Goal: Task Accomplishment & Management: Manage account settings

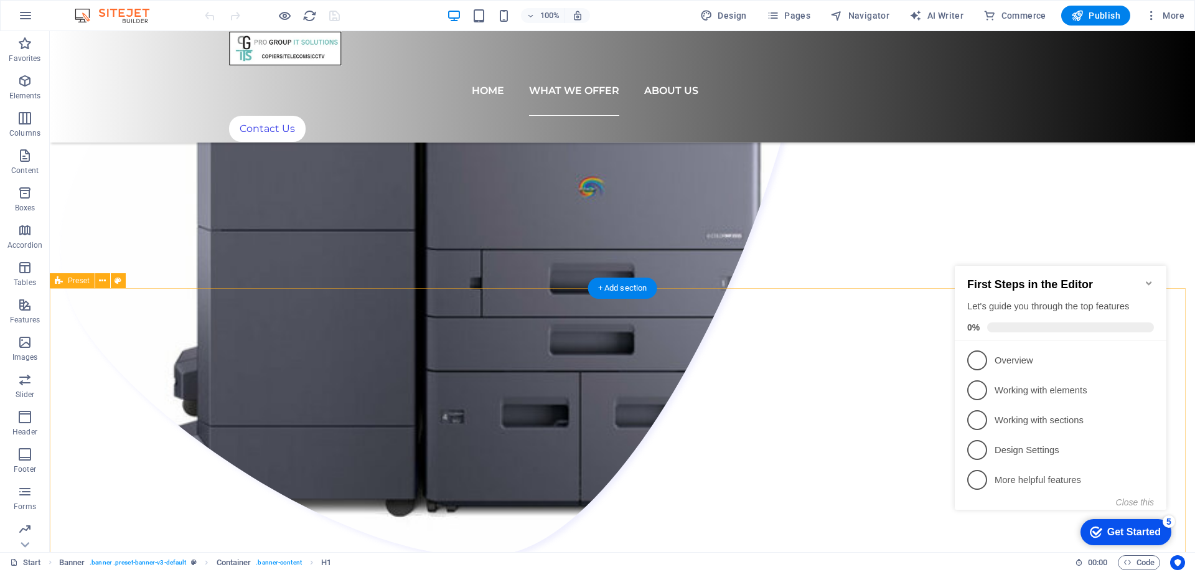
scroll to position [1991, 0]
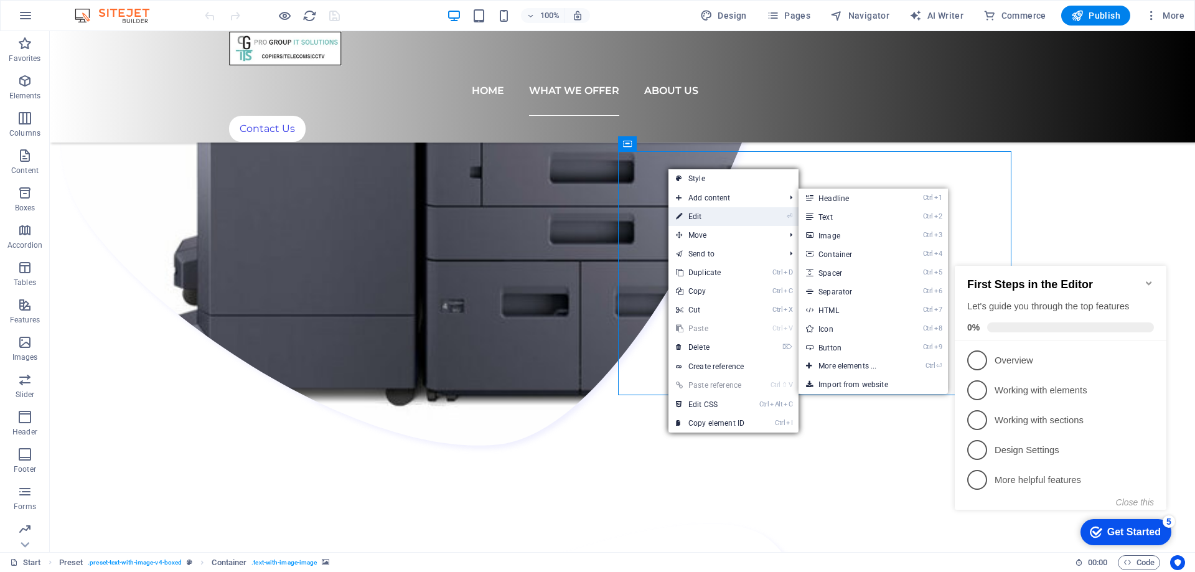
click at [706, 214] on link "⏎ Edit" at bounding box center [709, 216] width 83 height 19
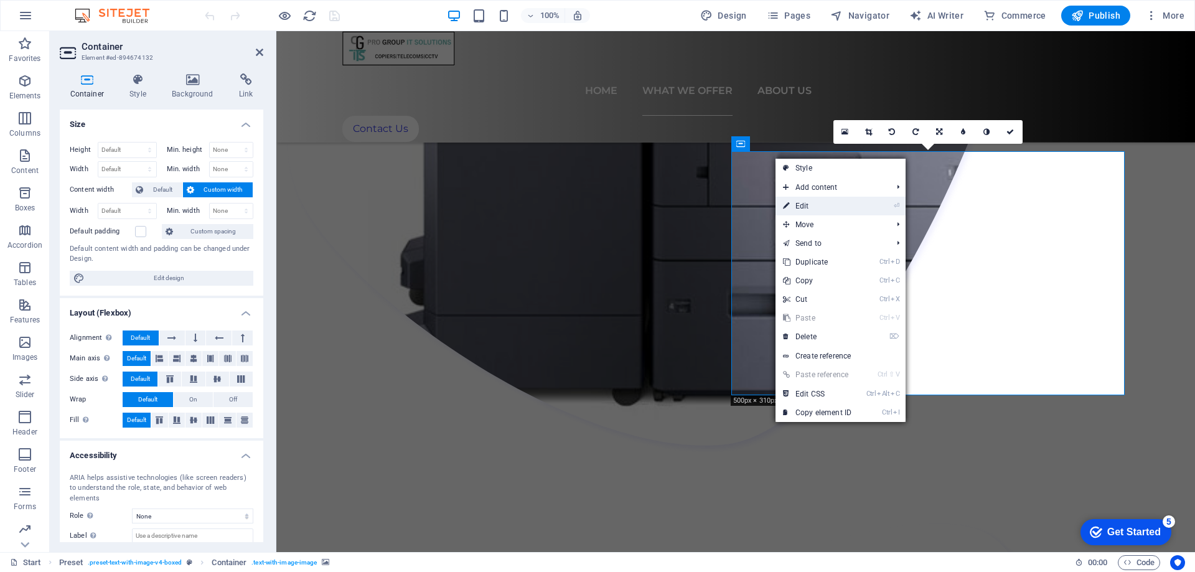
click at [826, 208] on link "⏎ Edit" at bounding box center [816, 206] width 83 height 19
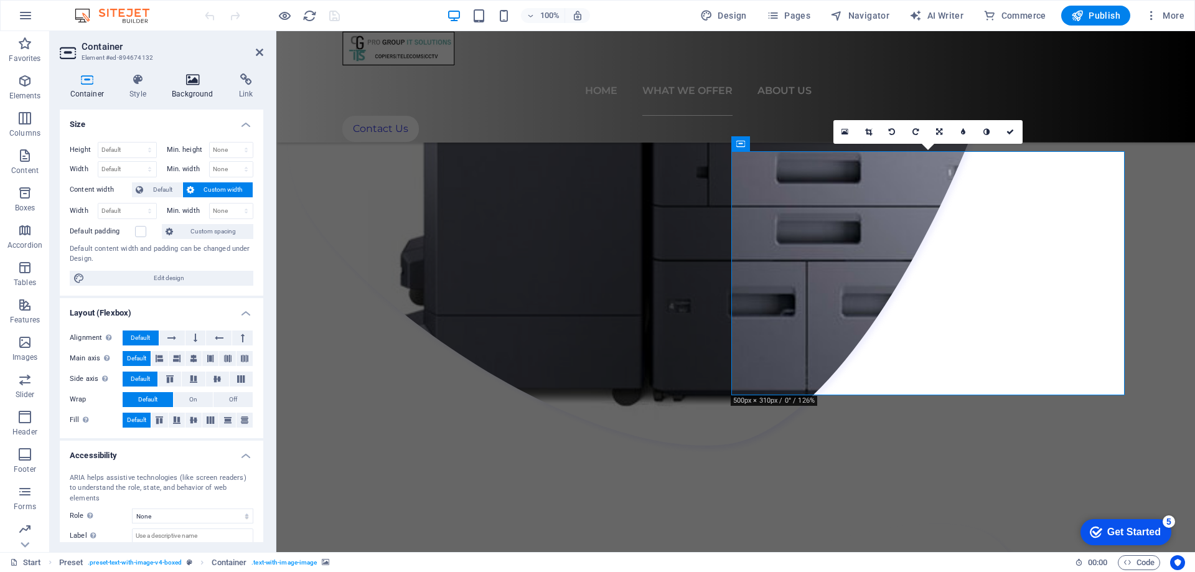
click at [190, 91] on h4 "Background" at bounding box center [195, 86] width 67 height 26
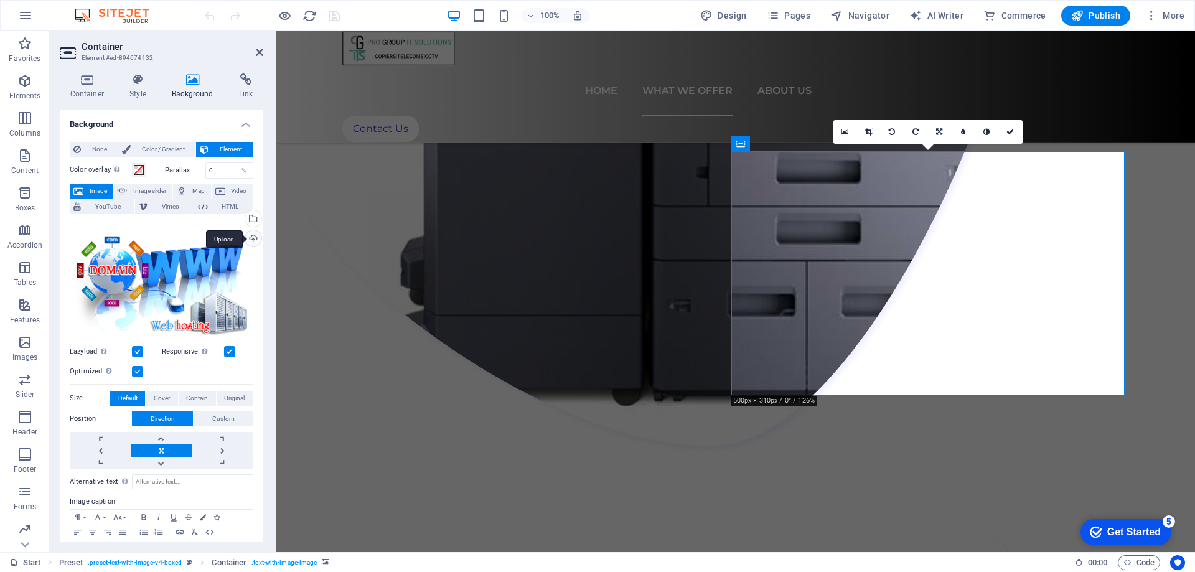
click at [252, 236] on div "Upload" at bounding box center [252, 239] width 19 height 19
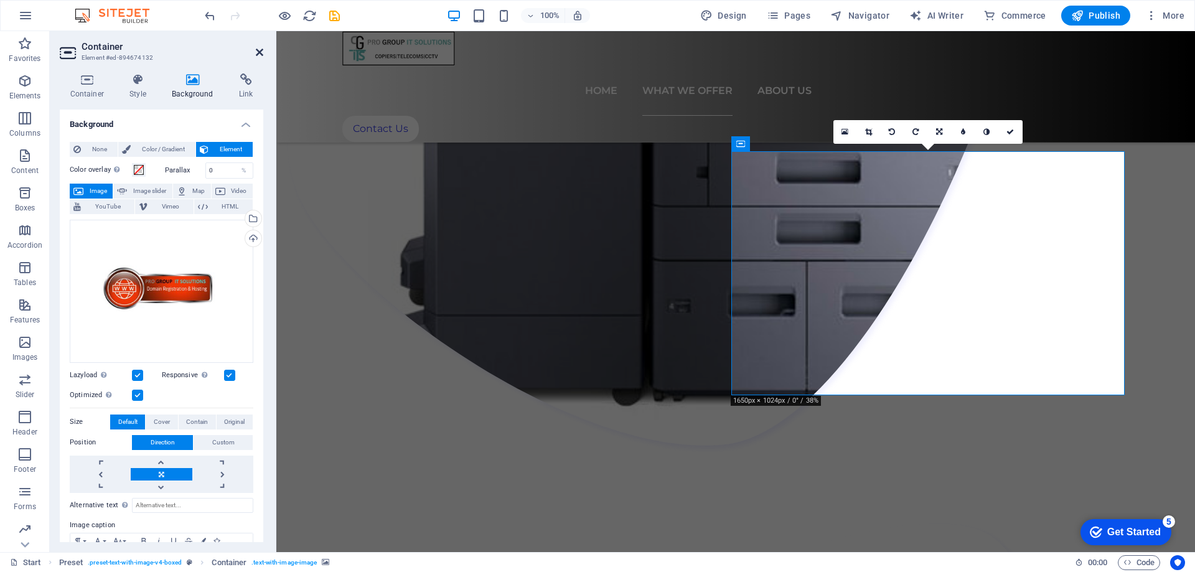
click at [258, 52] on icon at bounding box center [259, 52] width 7 height 10
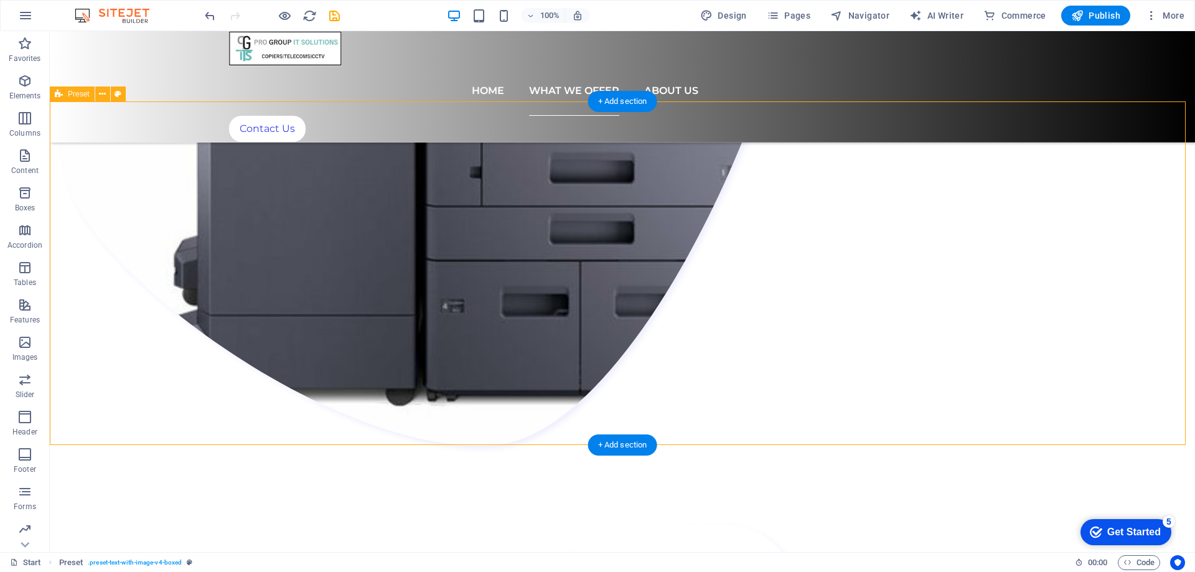
click at [1098, 10] on span "Publish" at bounding box center [1095, 15] width 49 height 12
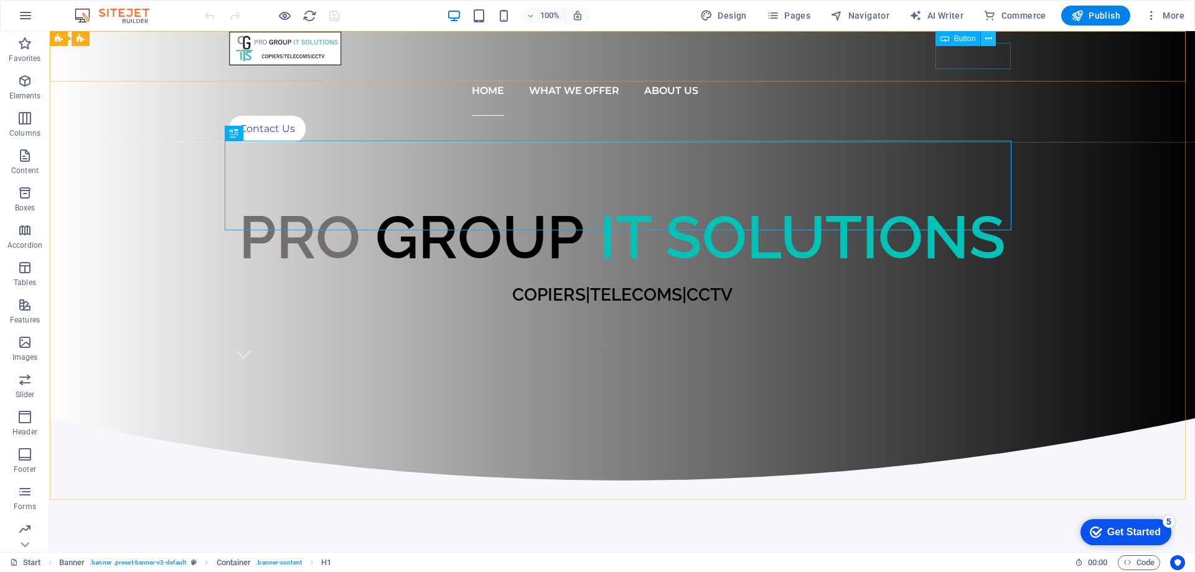
click at [986, 40] on icon at bounding box center [988, 38] width 7 height 13
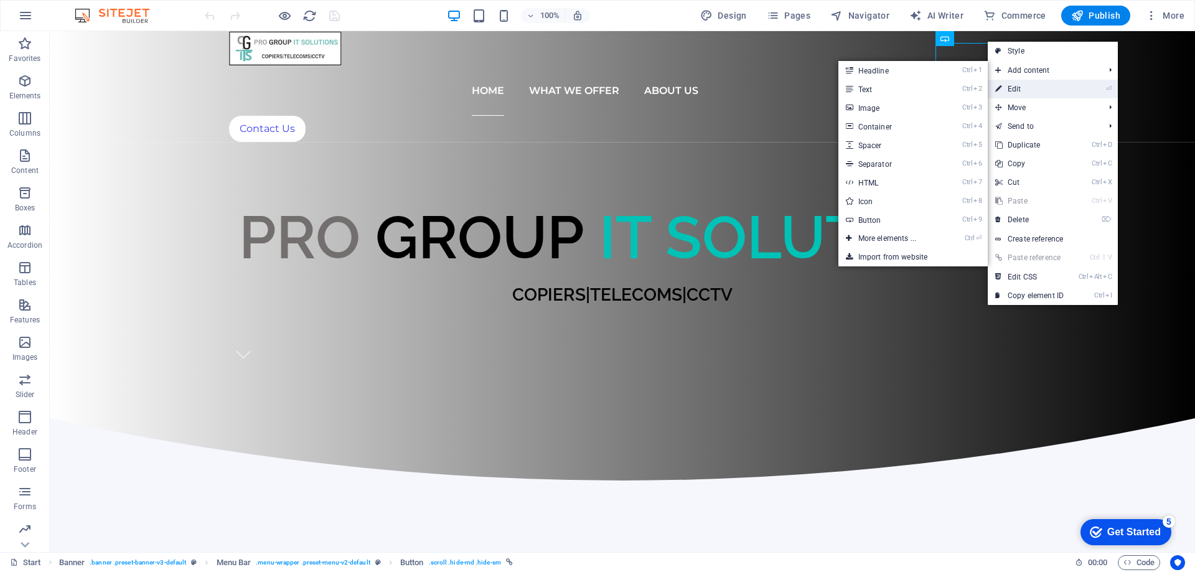
click at [1012, 86] on link "⏎ Edit" at bounding box center [1029, 89] width 83 height 19
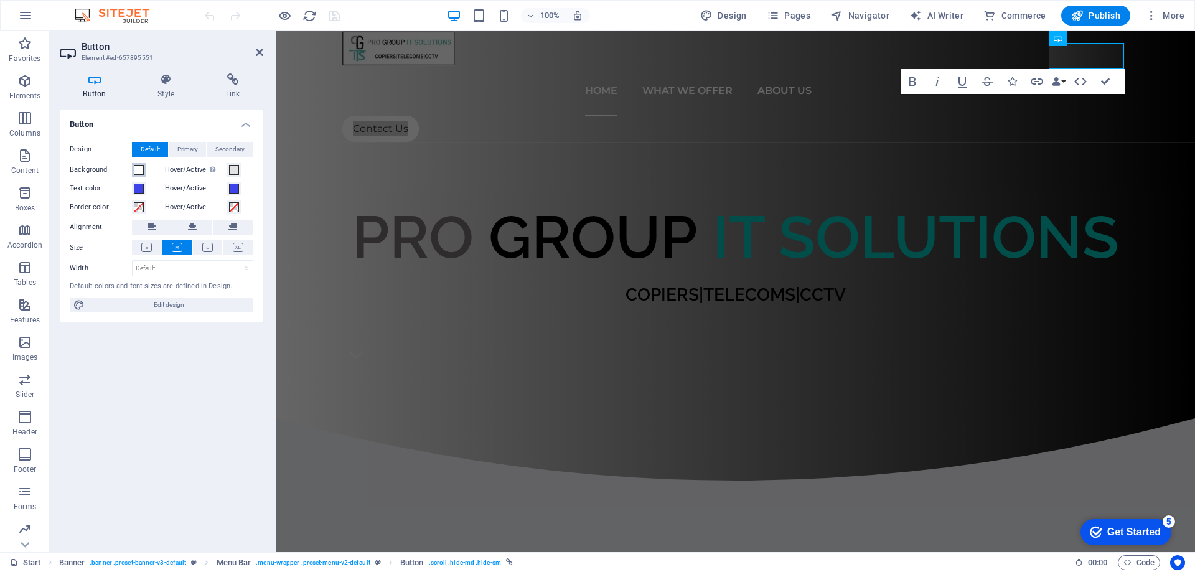
click at [141, 171] on span at bounding box center [139, 170] width 10 height 10
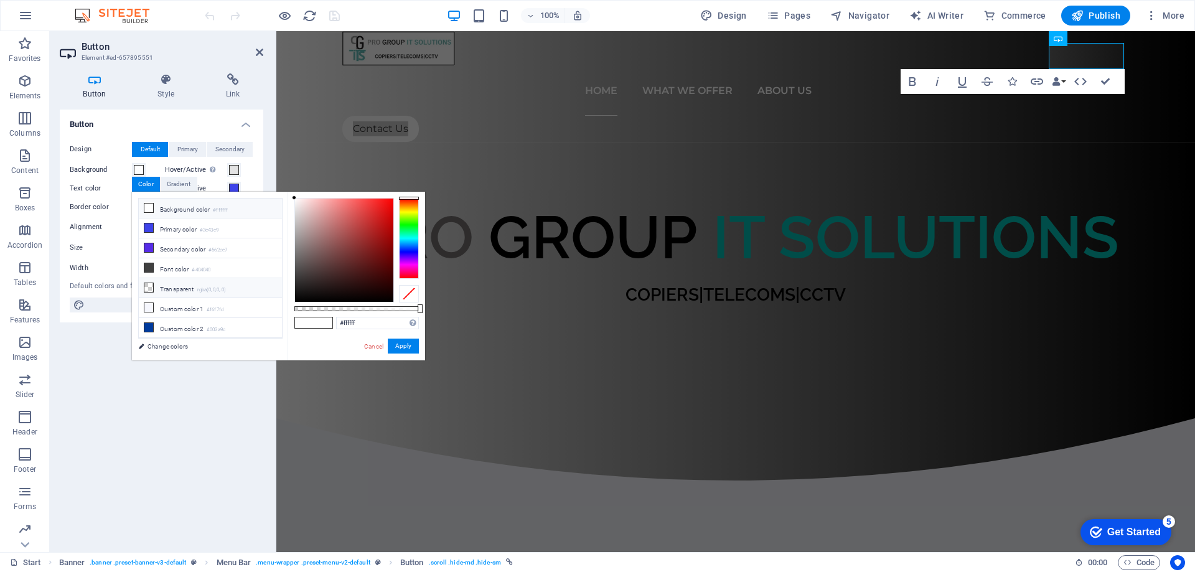
scroll to position [34, 0]
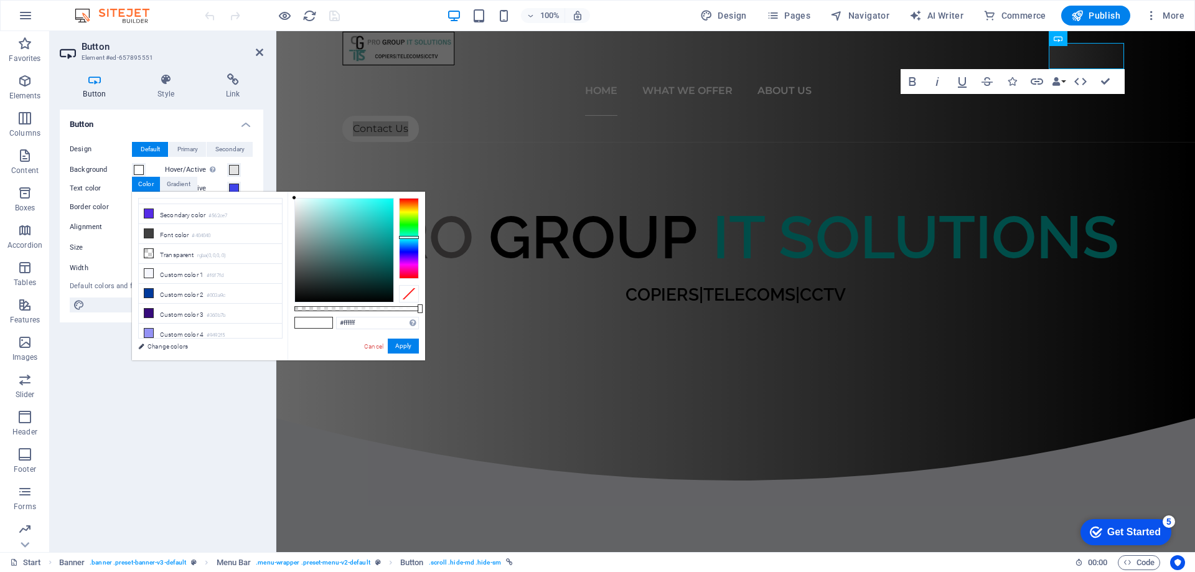
drag, startPoint x: 410, startPoint y: 197, endPoint x: 408, endPoint y: 237, distance: 39.9
click at [408, 237] on div at bounding box center [409, 237] width 20 height 3
type input "#06e6df"
click at [390, 208] on div at bounding box center [344, 250] width 98 height 103
click at [409, 342] on button "Apply" at bounding box center [403, 346] width 31 height 15
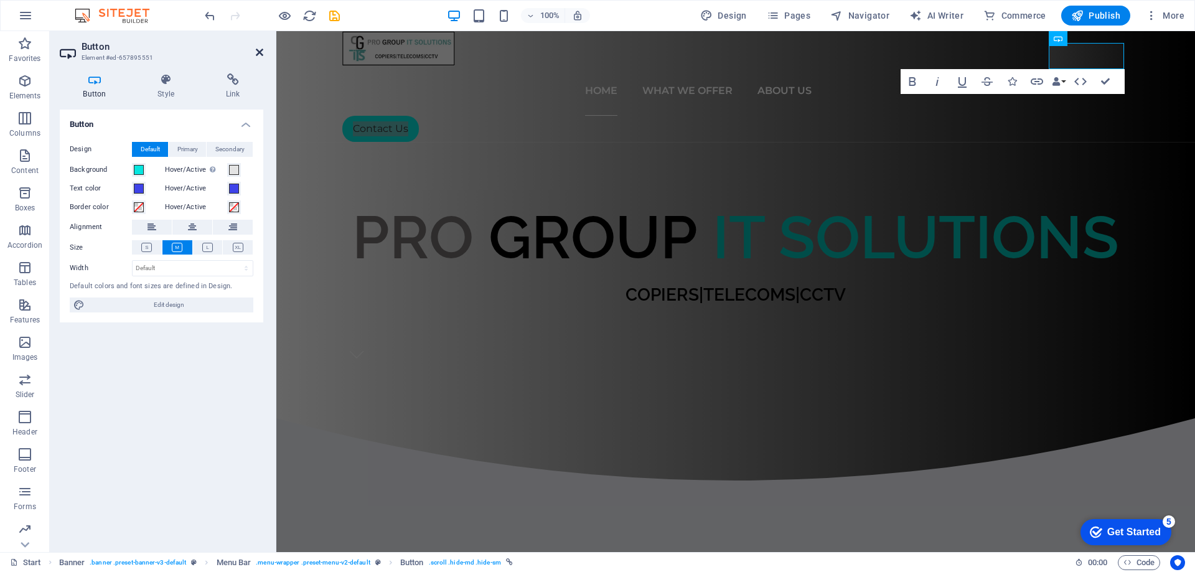
click at [260, 48] on icon at bounding box center [259, 52] width 7 height 10
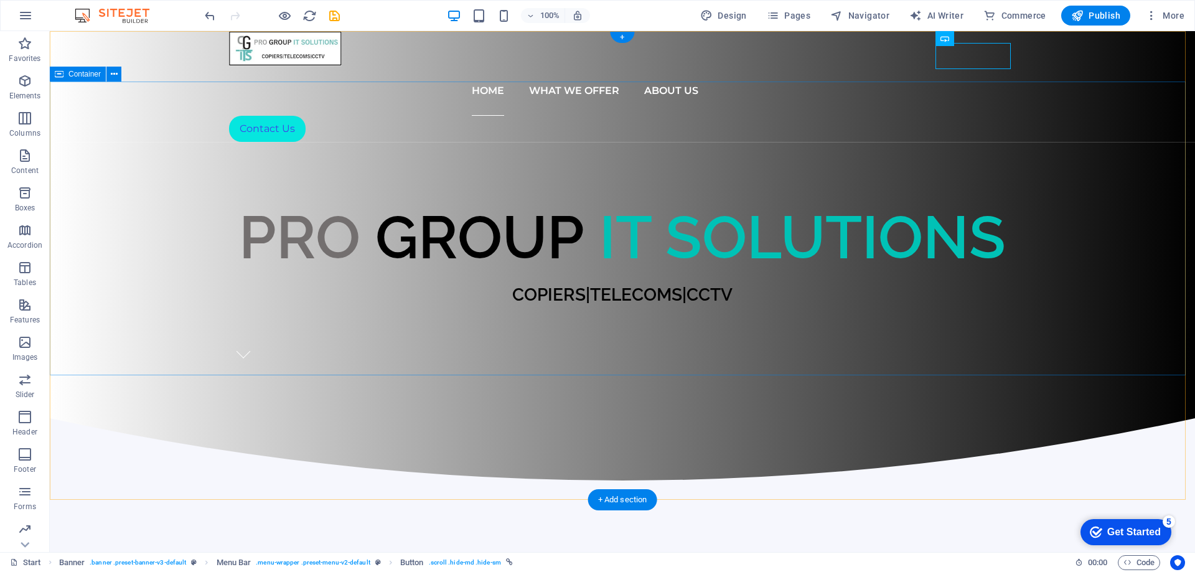
click at [190, 272] on div "PRO GROUP IT SOLUTIONS COPIERS|TELECOMS|CCTV" at bounding box center [622, 280] width 1145 height 275
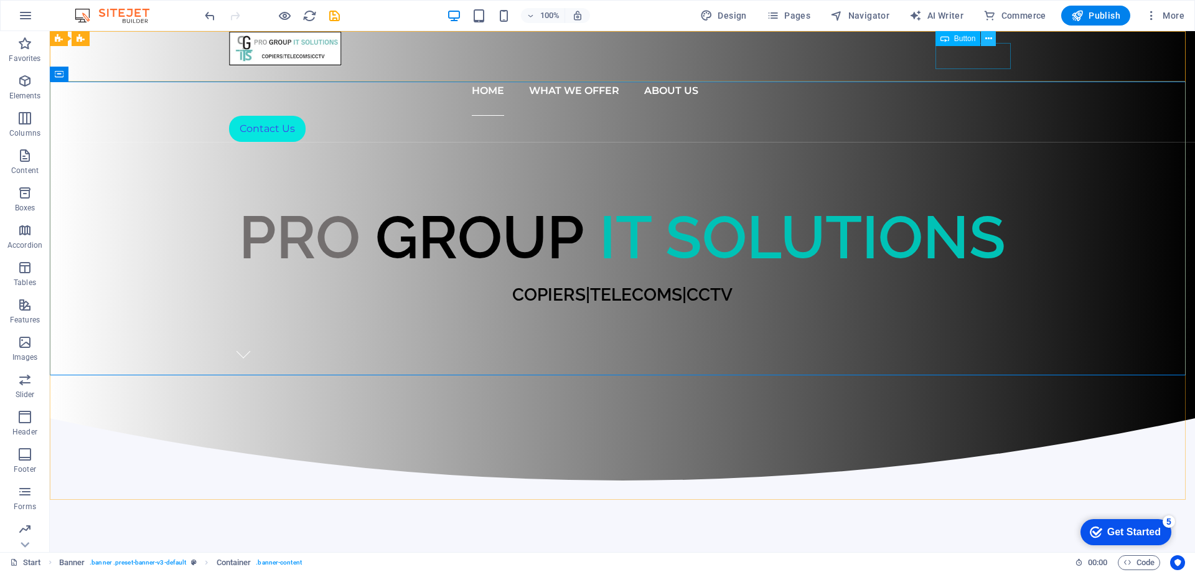
click at [991, 39] on icon at bounding box center [988, 38] width 7 height 13
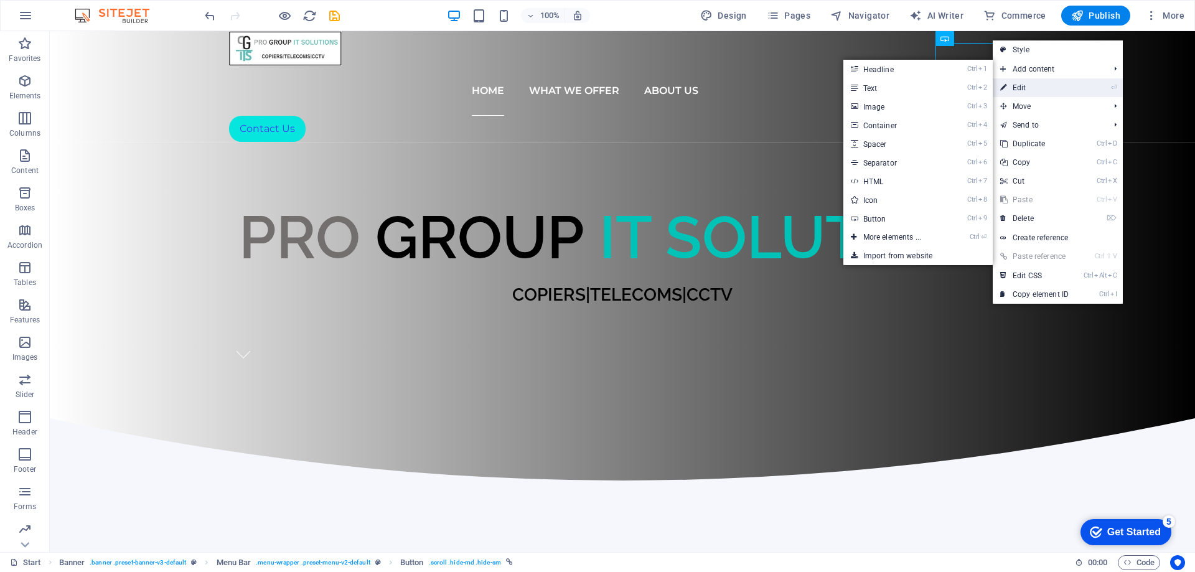
click at [1017, 91] on link "⏎ Edit" at bounding box center [1034, 87] width 83 height 19
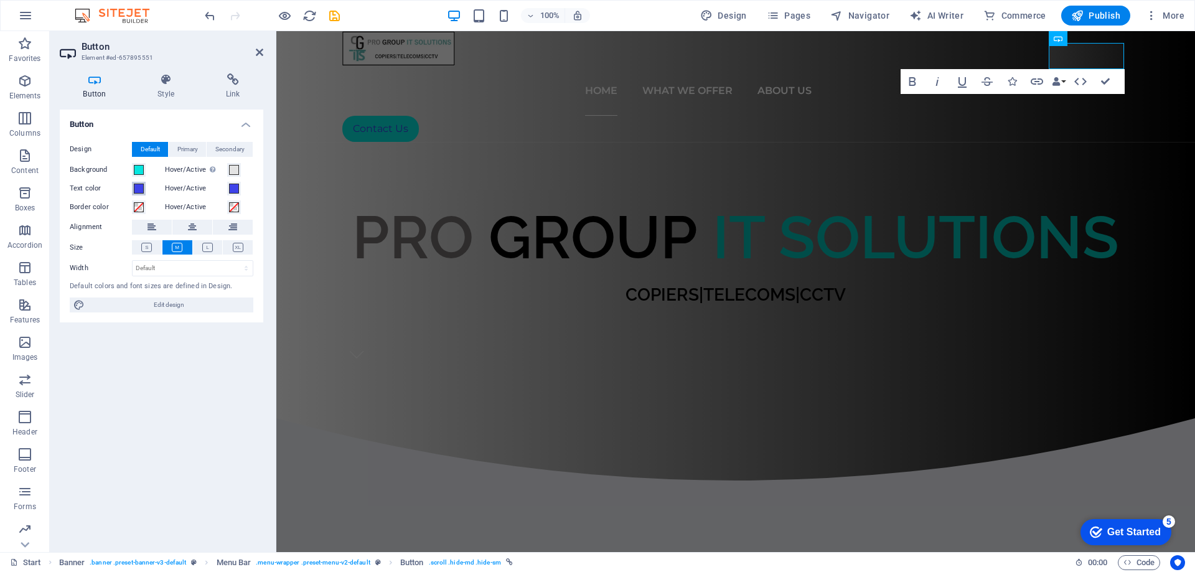
click at [142, 188] on span at bounding box center [139, 189] width 10 height 10
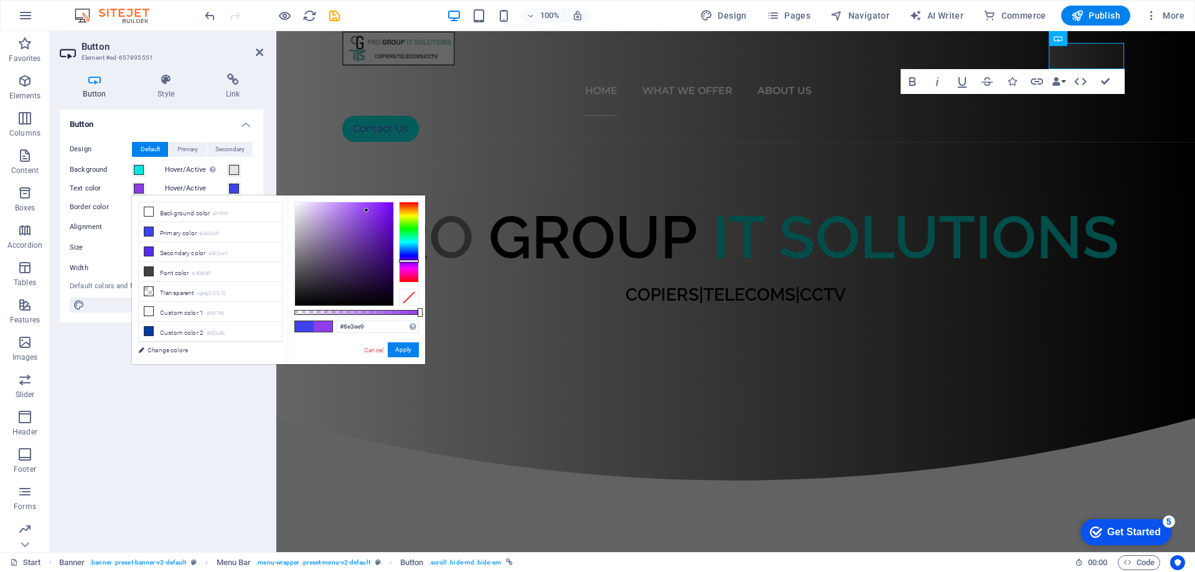
drag, startPoint x: 408, startPoint y: 253, endPoint x: 408, endPoint y: 261, distance: 7.5
click at [408, 261] on div at bounding box center [409, 261] width 20 height 3
drag, startPoint x: 367, startPoint y: 209, endPoint x: 271, endPoint y: 257, distance: 107.7
click at [271, 257] on div "less Background color #ffffff Primary color #3e43e9 Secondary color #562ce7 Fon…" at bounding box center [278, 279] width 293 height 169
drag, startPoint x: 406, startPoint y: 348, endPoint x: 131, endPoint y: 316, distance: 276.9
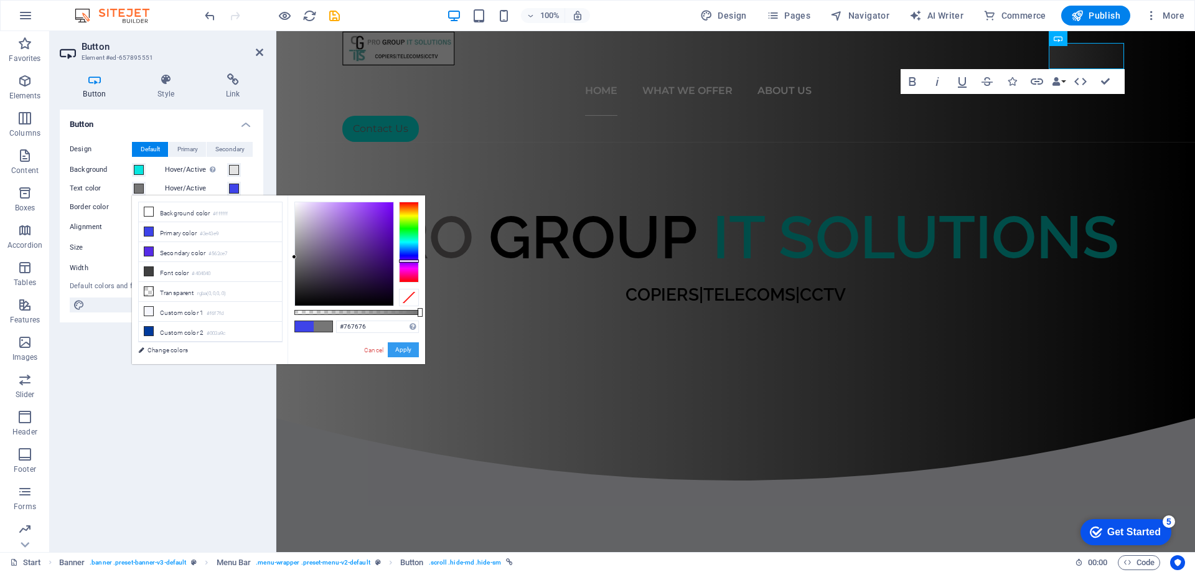
click at [406, 348] on button "Apply" at bounding box center [403, 349] width 31 height 15
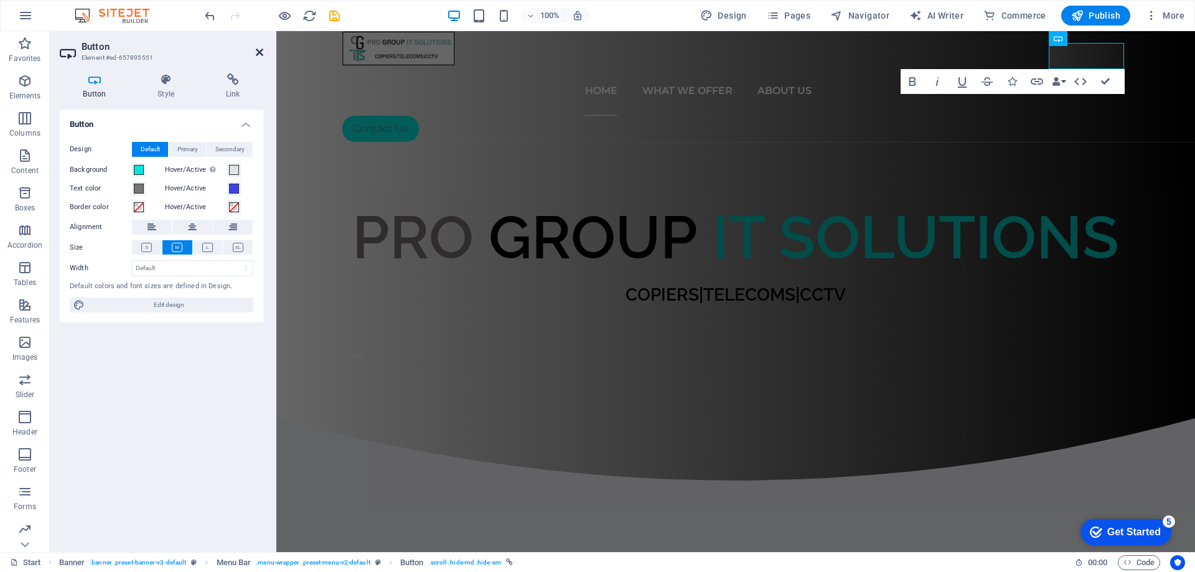
click at [261, 57] on icon at bounding box center [259, 52] width 7 height 10
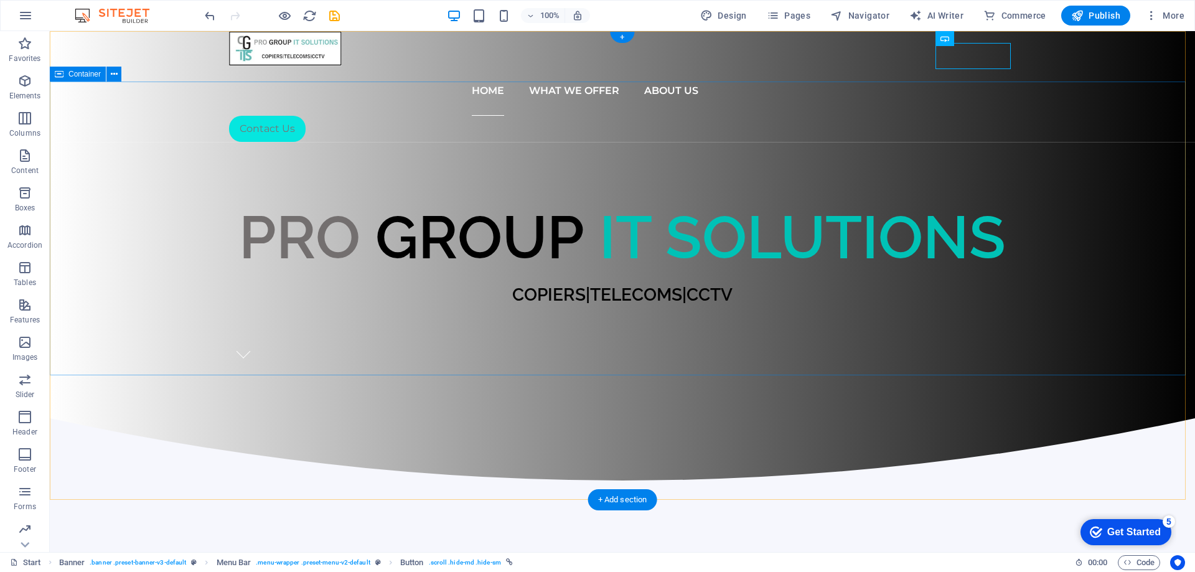
click at [1117, 173] on div "PRO GROUP IT SOLUTIONS COPIERS|TELECOMS|CCTV" at bounding box center [622, 280] width 1145 height 275
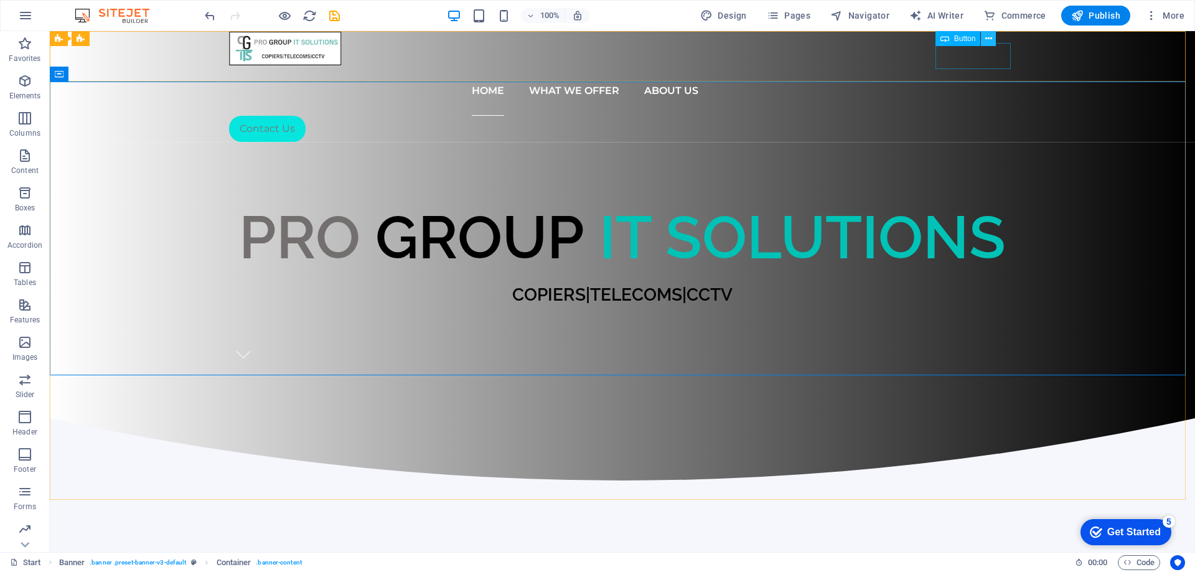
click at [987, 39] on icon at bounding box center [988, 38] width 7 height 13
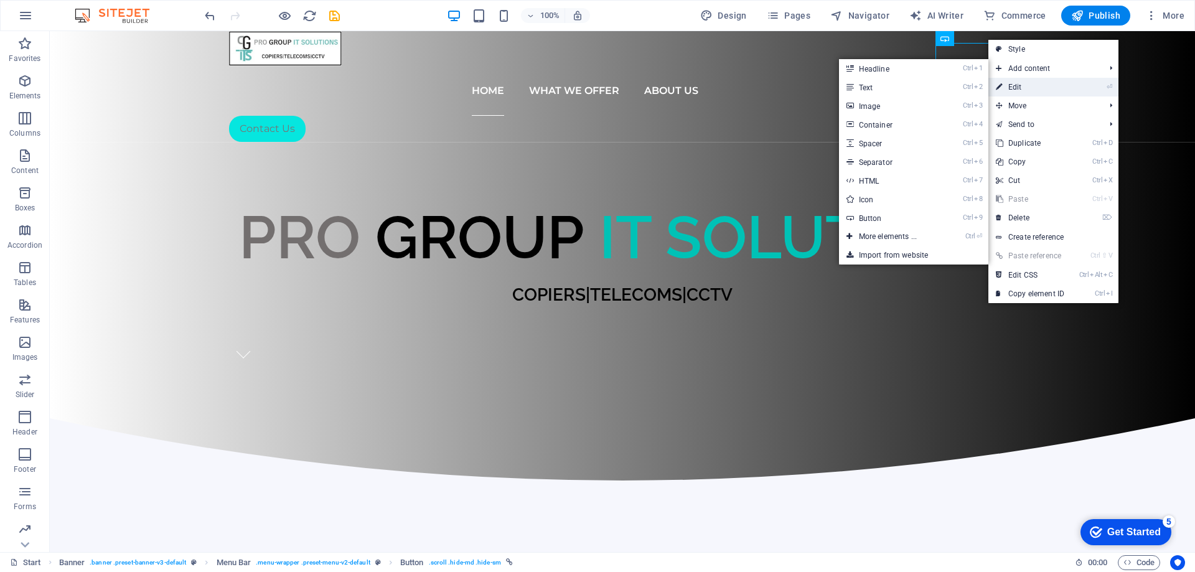
click at [1019, 92] on link "⏎ Edit" at bounding box center [1029, 87] width 83 height 19
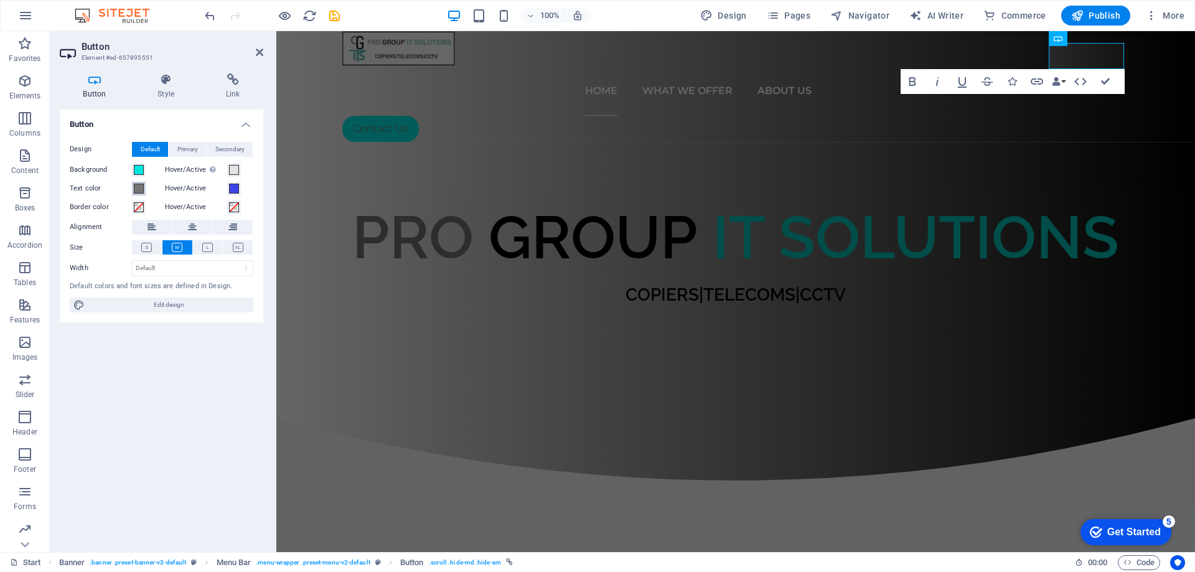
click at [136, 190] on span at bounding box center [139, 189] width 10 height 10
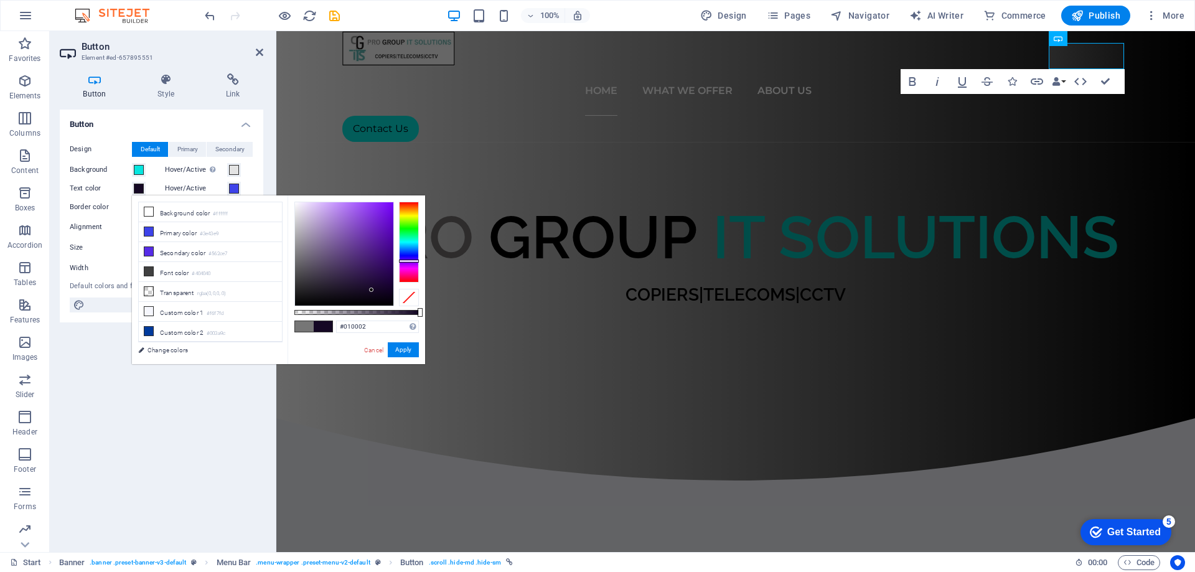
type input "#000000"
drag, startPoint x: 350, startPoint y: 284, endPoint x: 411, endPoint y: 310, distance: 66.7
click at [409, 307] on div "#000000 Supported formats #0852ed rgb(8, 82, 237) rgba(8, 82, 237, 90%) hsv(221…" at bounding box center [357, 369] width 138 height 349
drag, startPoint x: 406, startPoint y: 350, endPoint x: 384, endPoint y: 267, distance: 86.3
click at [406, 350] on button "Apply" at bounding box center [403, 349] width 31 height 15
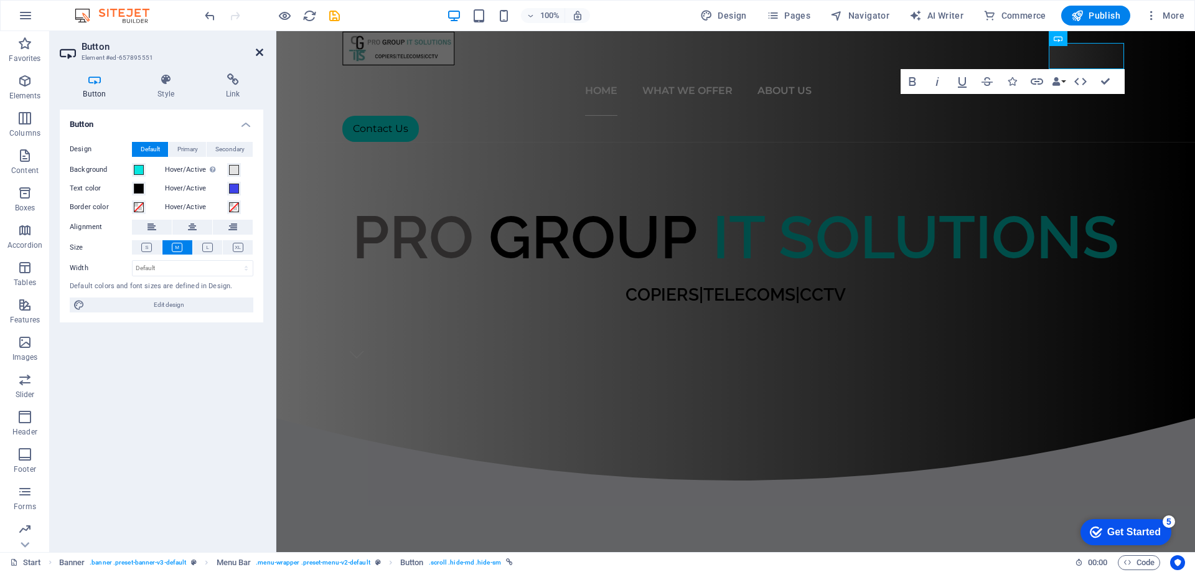
drag, startPoint x: 260, startPoint y: 53, endPoint x: 304, endPoint y: 74, distance: 48.4
click at [260, 53] on icon at bounding box center [259, 52] width 7 height 10
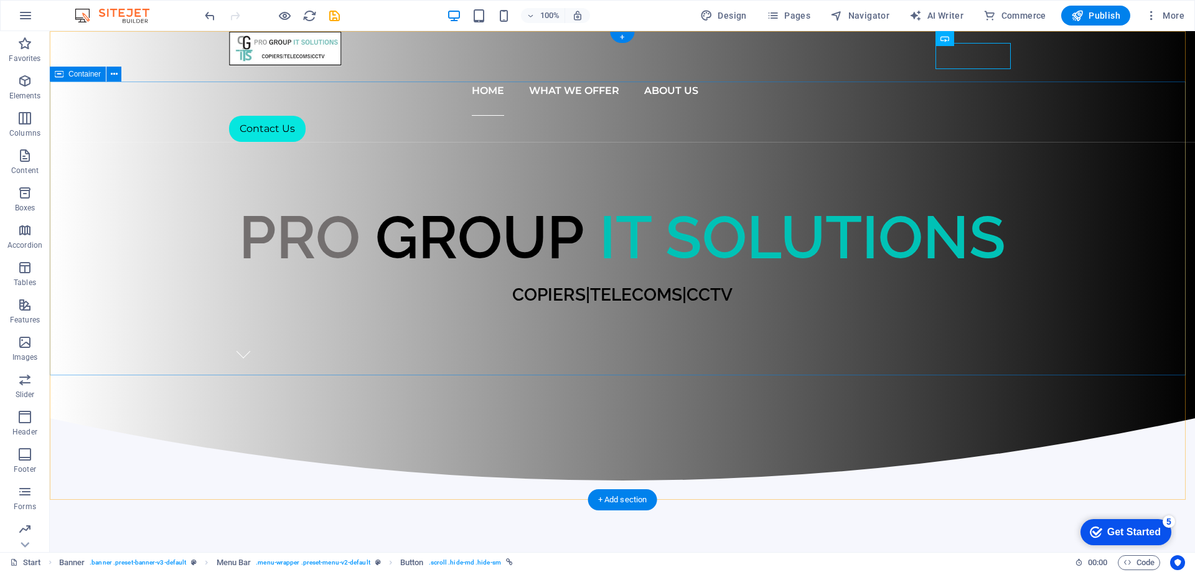
click at [561, 143] on div "PRO GROUP IT SOLUTIONS COPIERS|TELECOMS|CCTV" at bounding box center [622, 280] width 1145 height 275
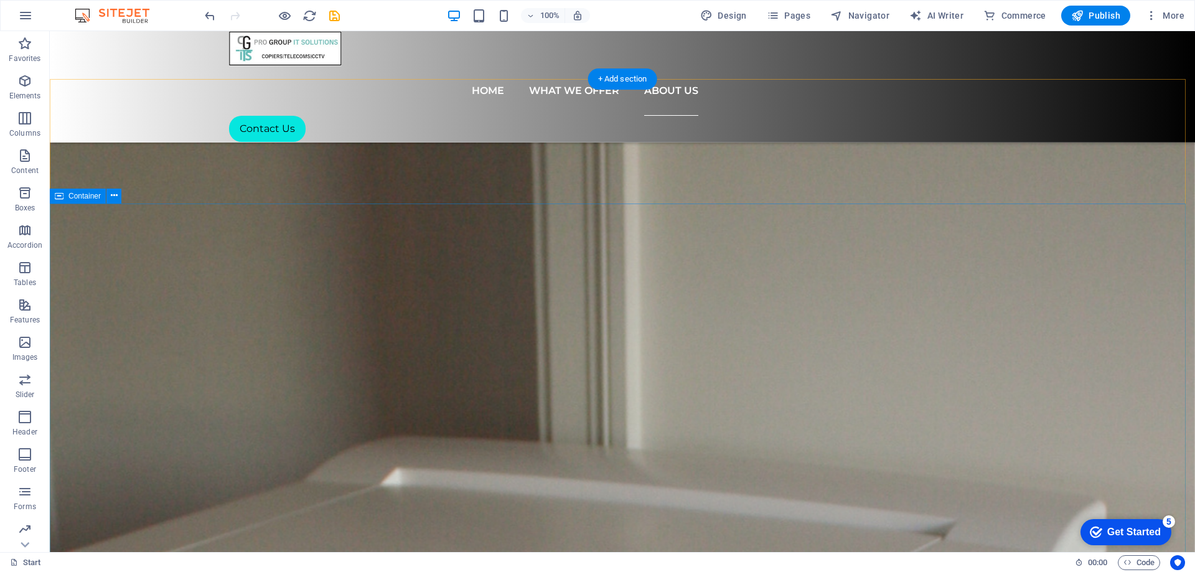
scroll to position [5269, 0]
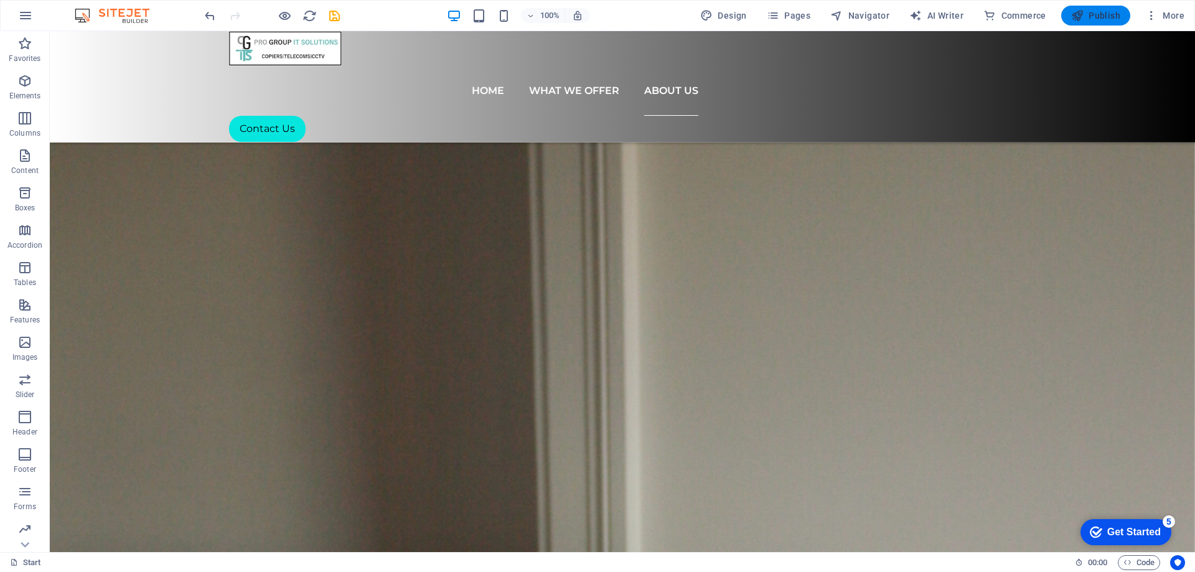
click at [1090, 9] on span "Publish" at bounding box center [1095, 15] width 49 height 12
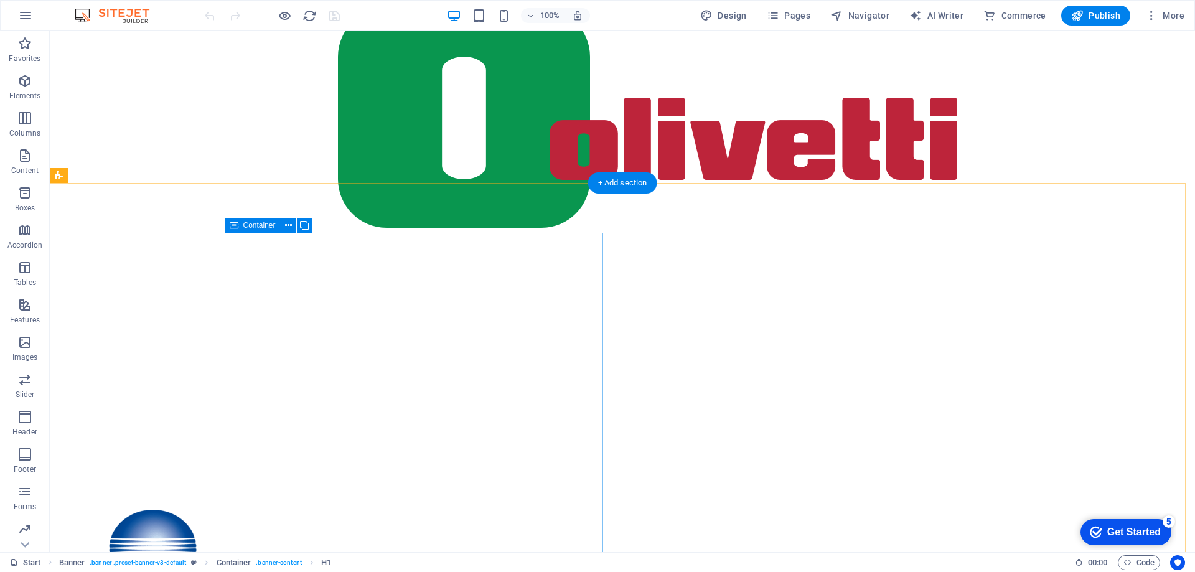
scroll to position [809, 0]
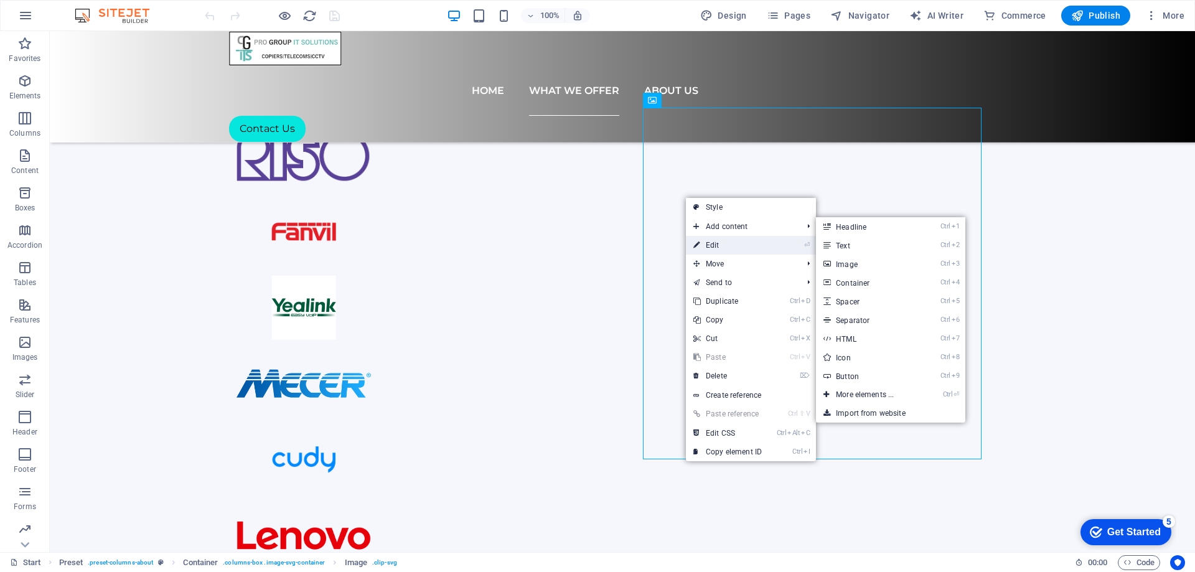
click at [707, 241] on link "⏎ Edit" at bounding box center [727, 245] width 83 height 19
select select "%"
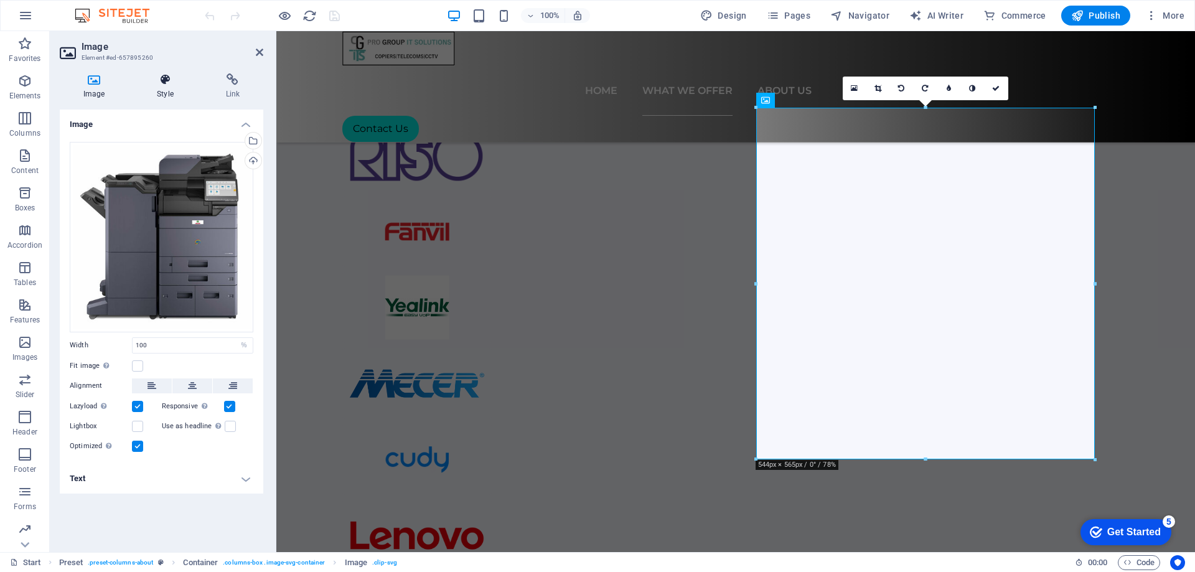
click at [158, 90] on h4 "Style" at bounding box center [167, 86] width 68 height 26
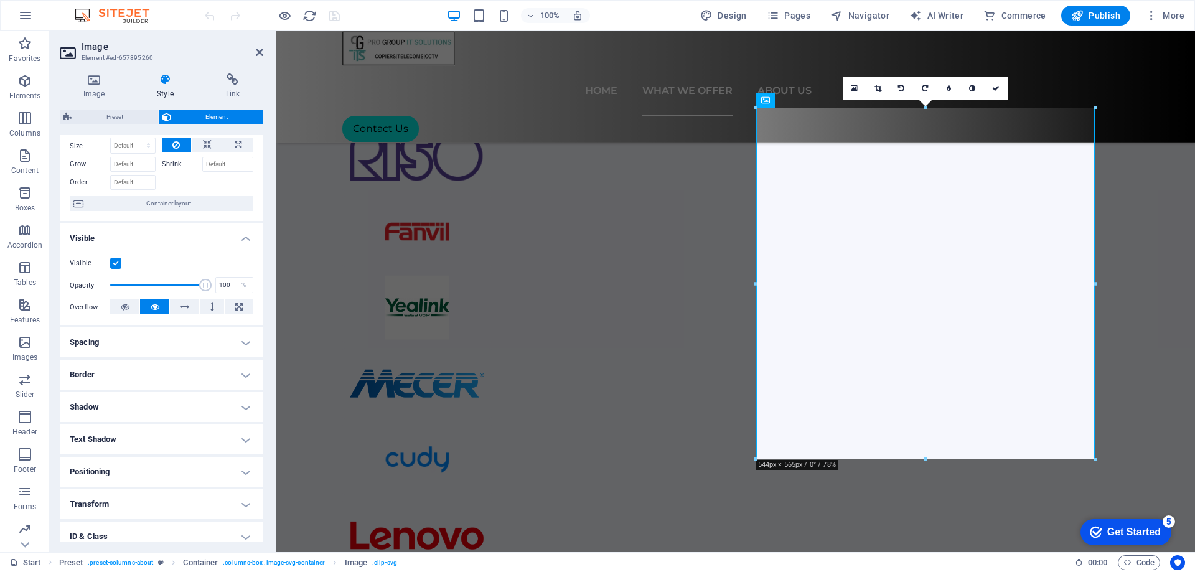
scroll to position [0, 0]
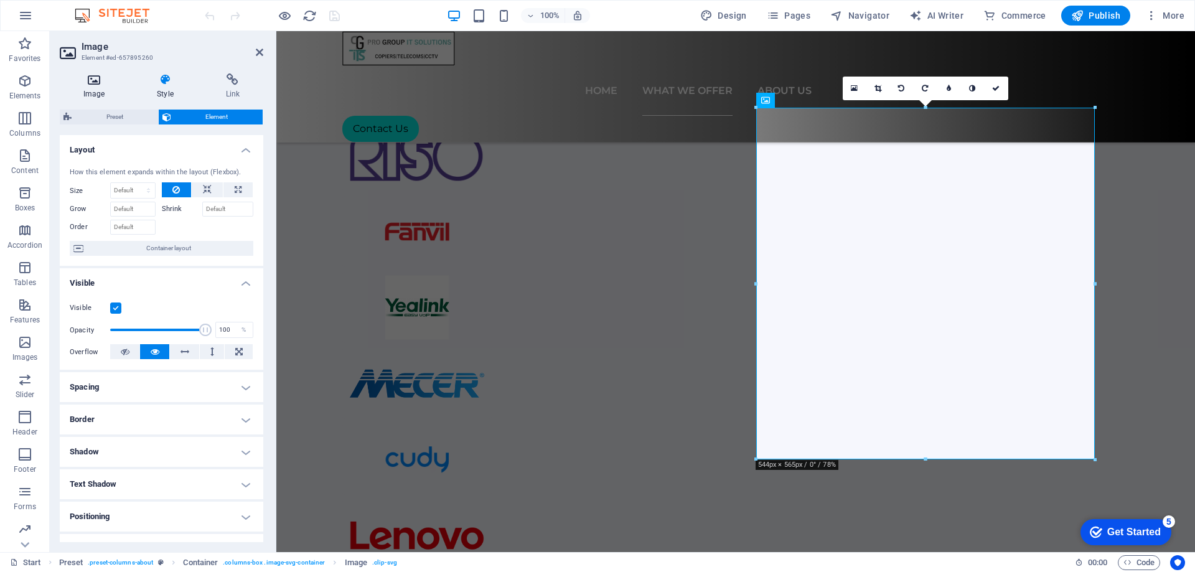
click at [101, 88] on h4 "Image" at bounding box center [96, 86] width 73 height 26
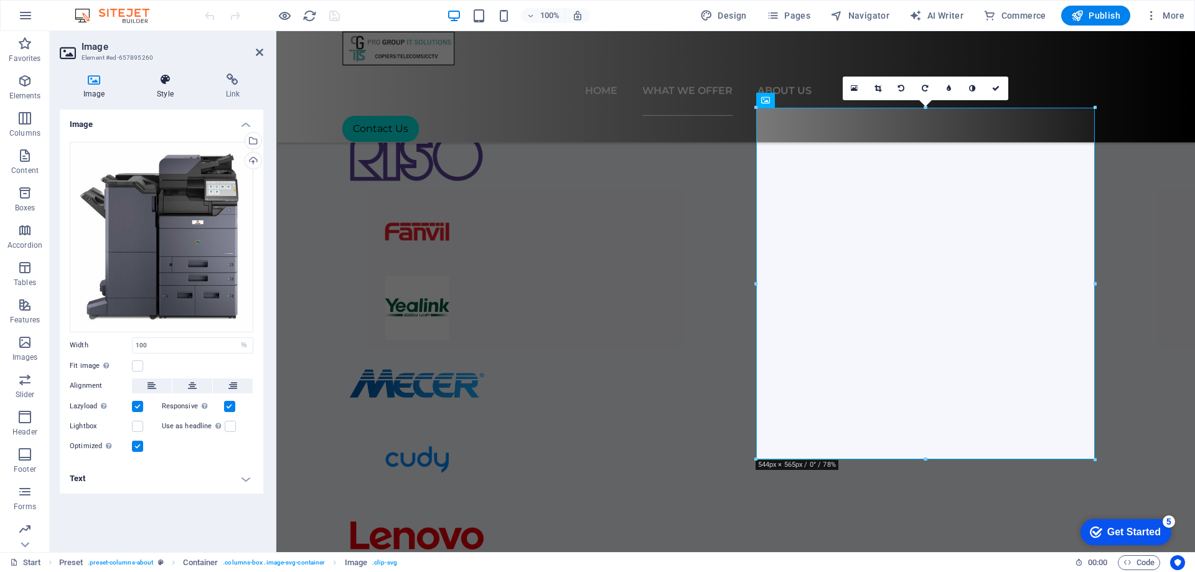
click at [166, 93] on h4 "Style" at bounding box center [167, 86] width 68 height 26
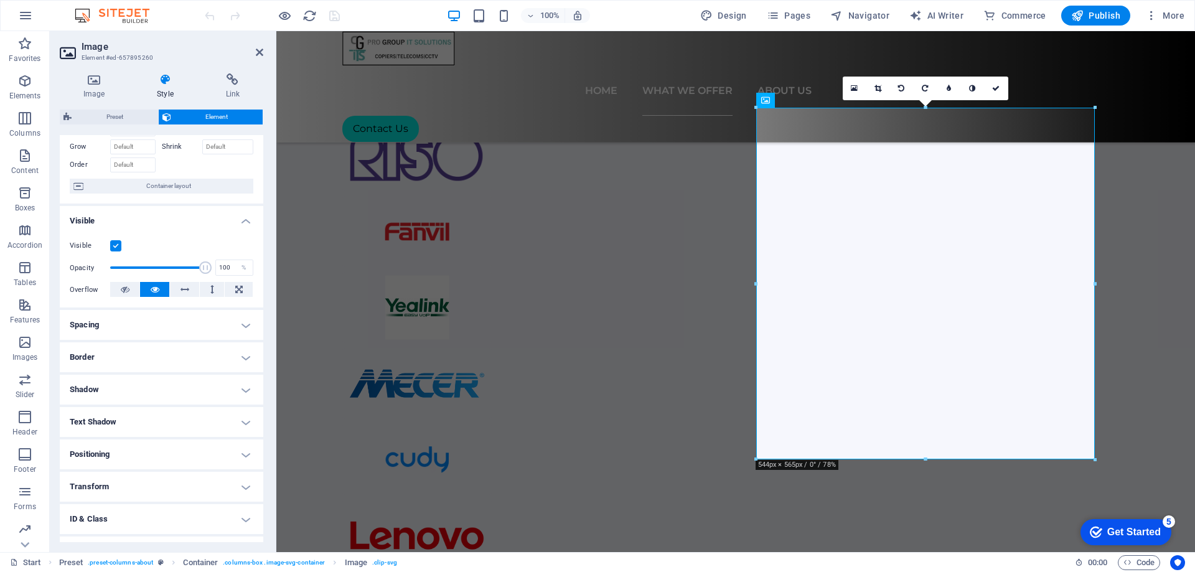
scroll to position [119, 0]
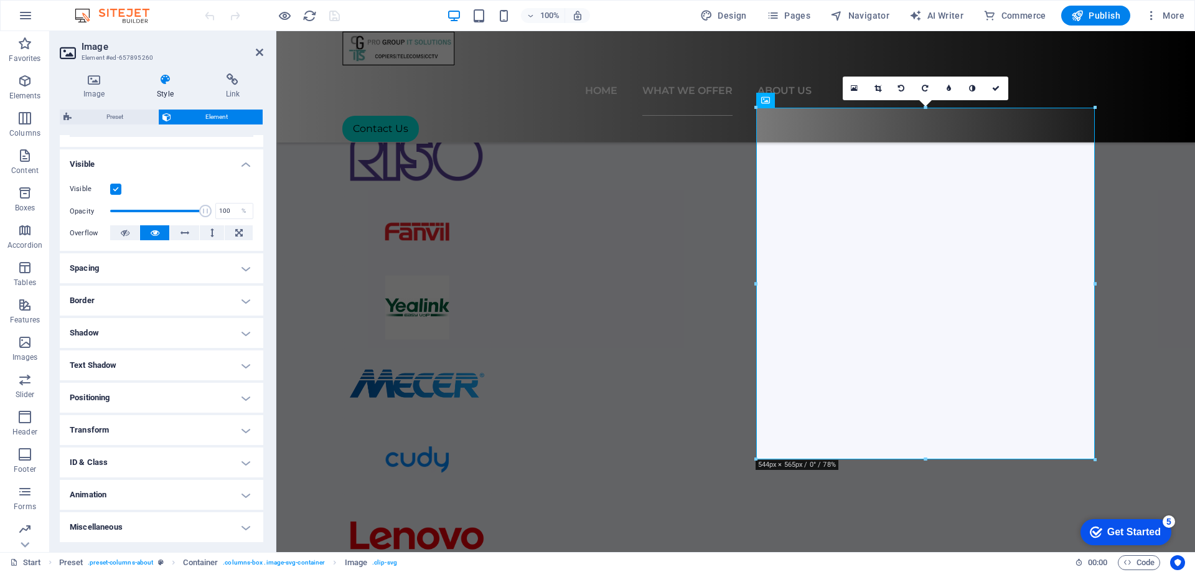
click at [236, 276] on h4 "Spacing" at bounding box center [161, 268] width 203 height 30
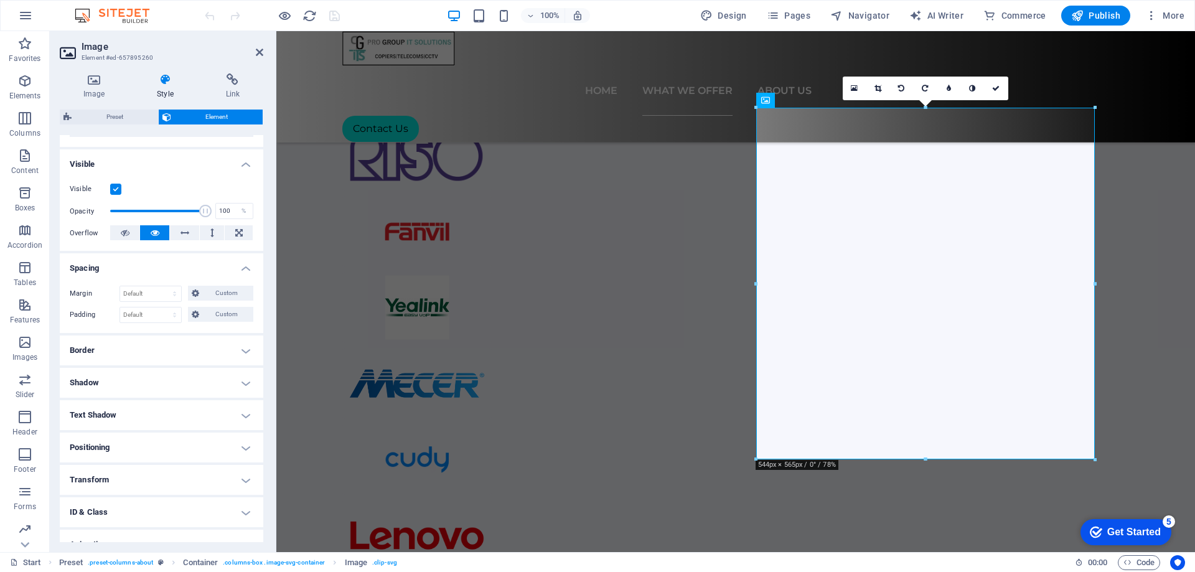
click at [246, 347] on h4 "Border" at bounding box center [161, 350] width 203 height 30
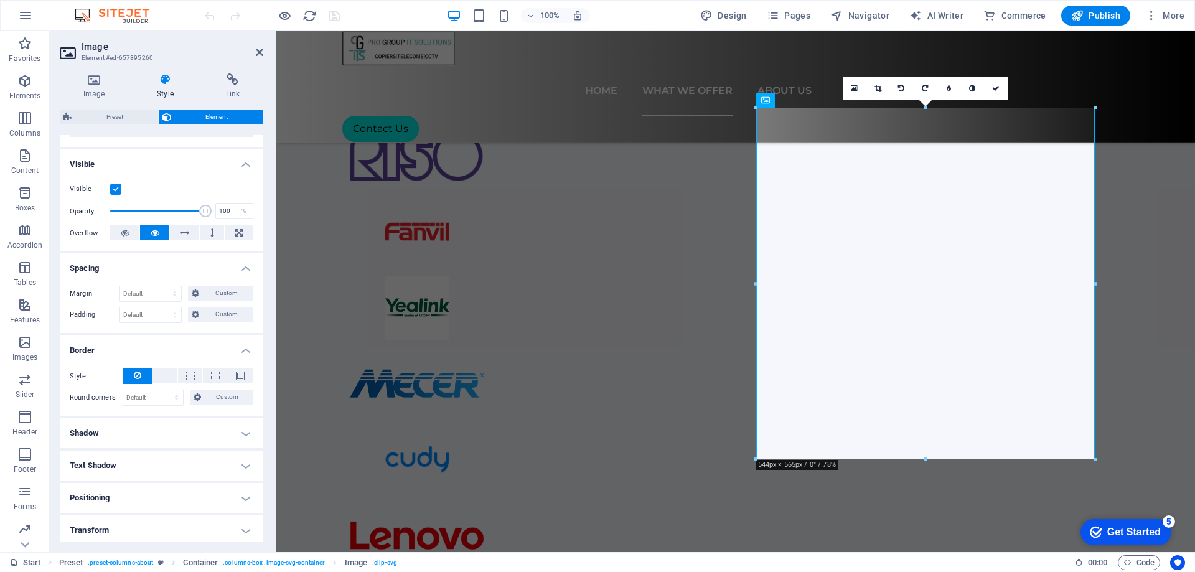
scroll to position [181, 0]
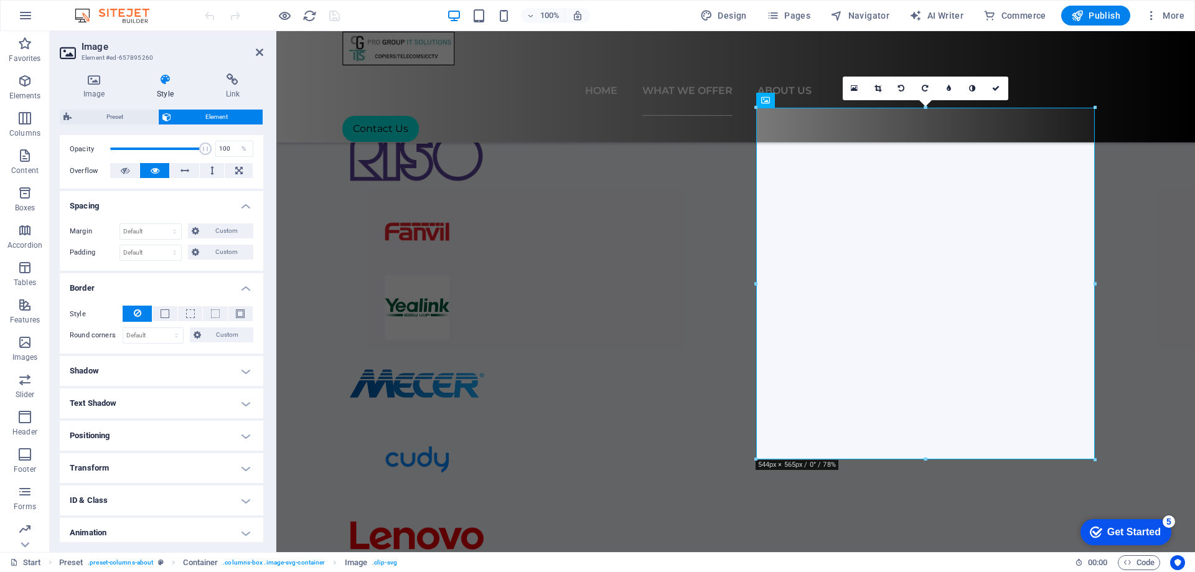
click at [243, 372] on h4 "Shadow" at bounding box center [161, 371] width 203 height 30
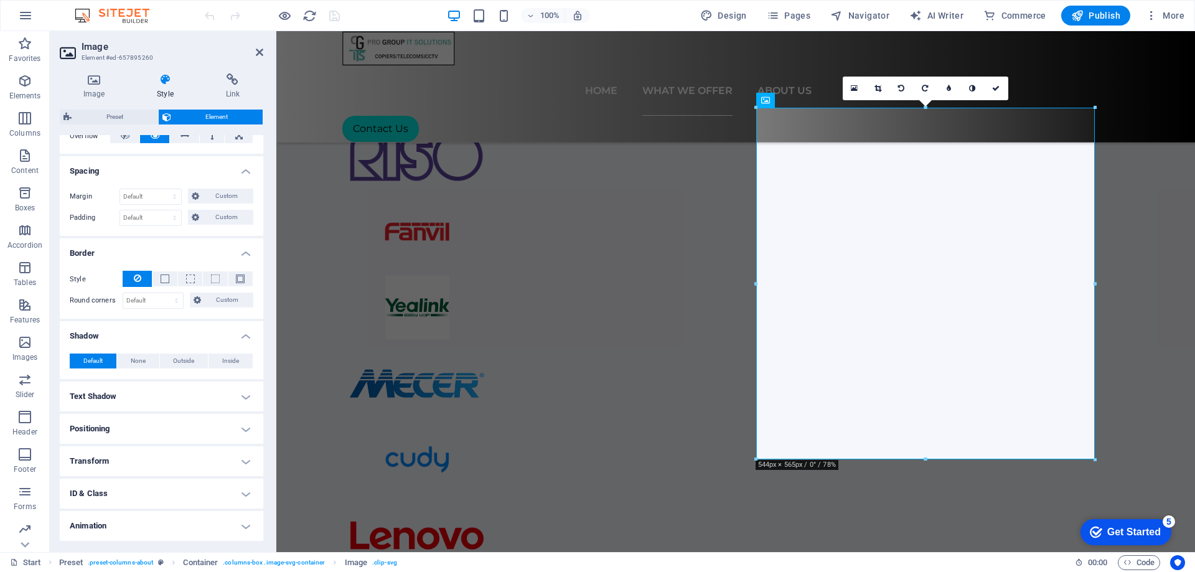
scroll to position [247, 0]
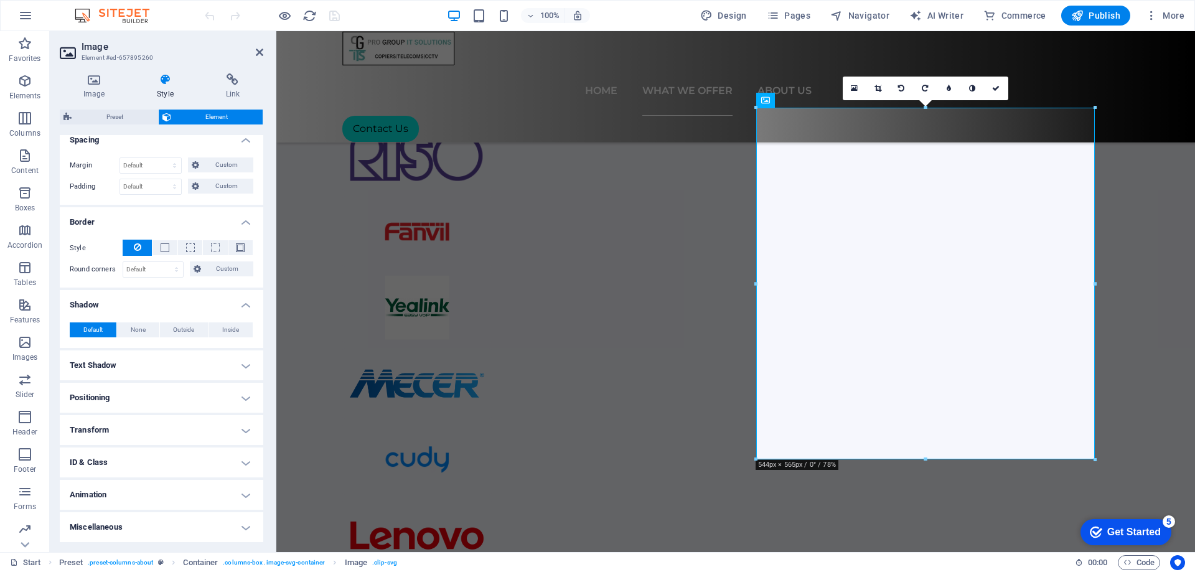
click at [243, 367] on h4 "Text Shadow" at bounding box center [161, 365] width 203 height 30
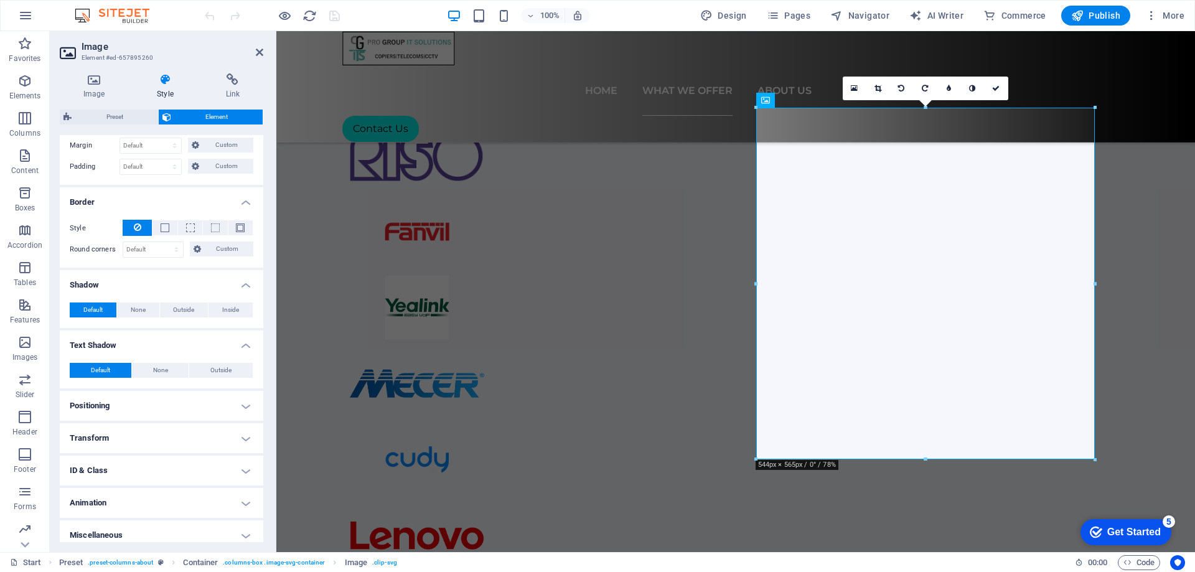
scroll to position [275, 0]
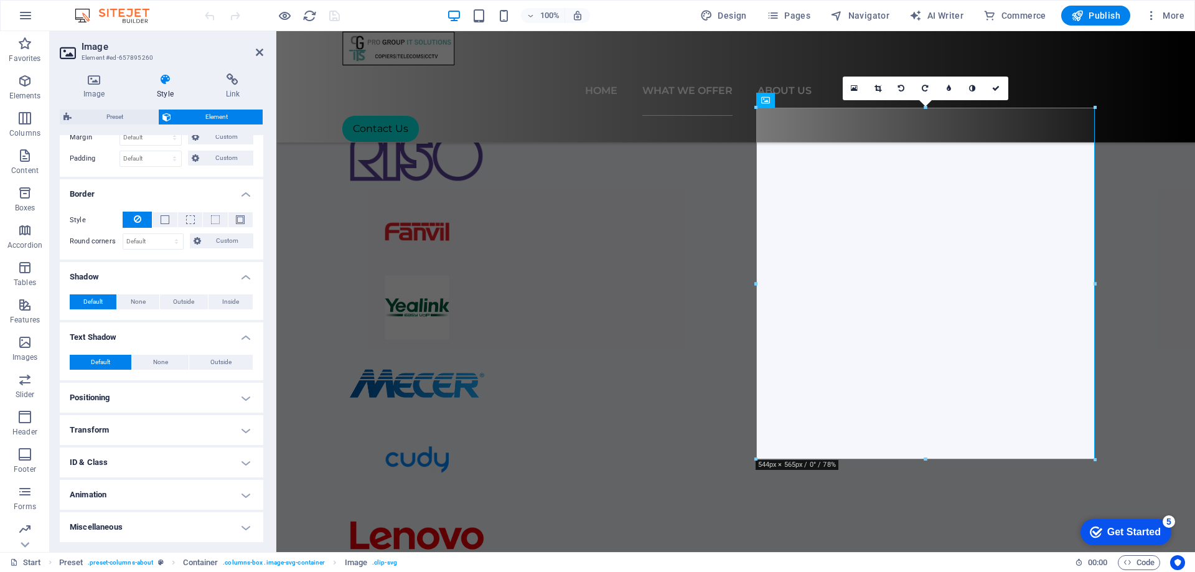
click at [245, 491] on h4 "Animation" at bounding box center [161, 495] width 203 height 30
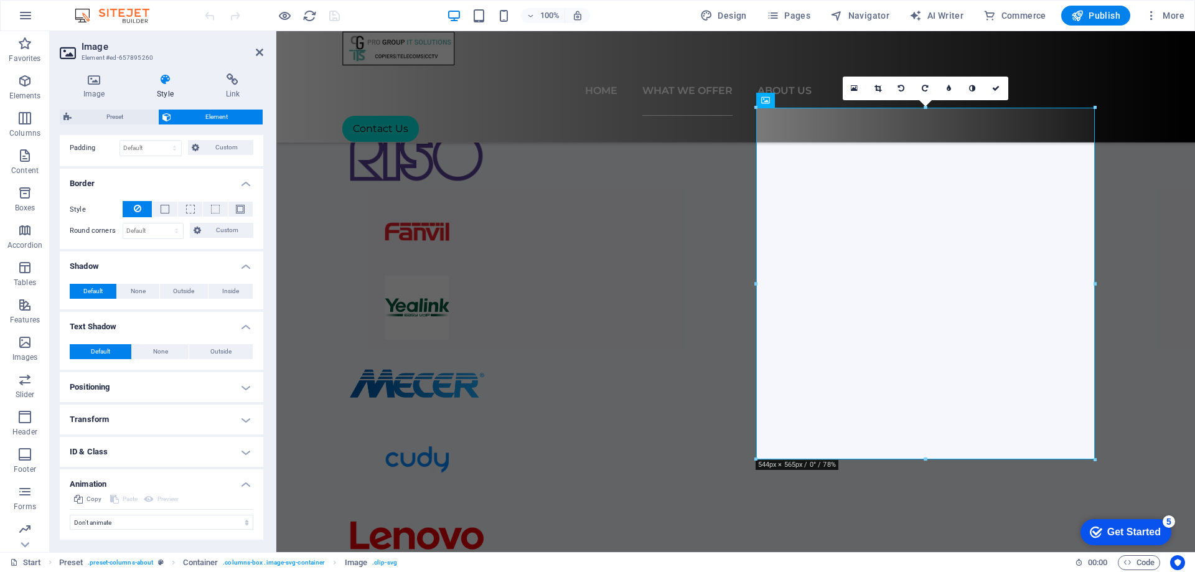
scroll to position [316, 0]
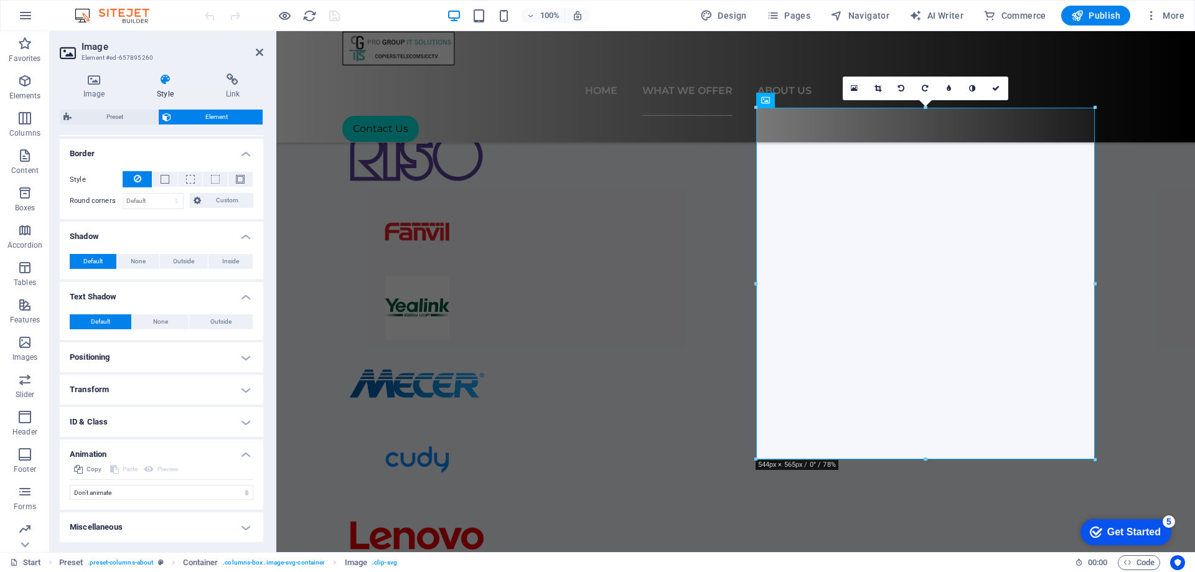
click at [247, 526] on h4 "Miscellaneous" at bounding box center [161, 527] width 203 height 30
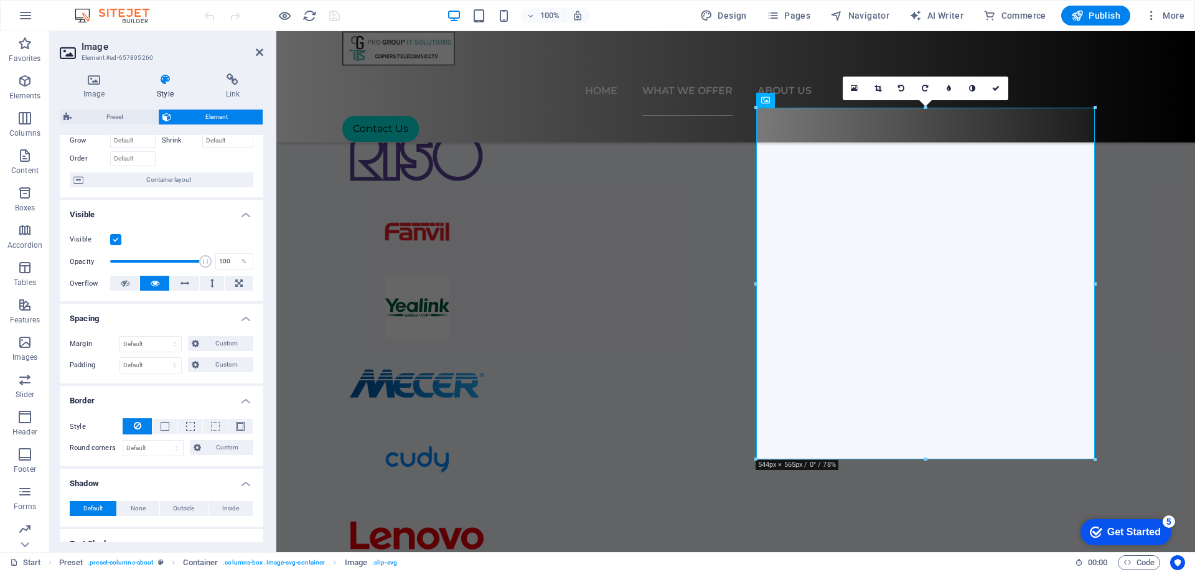
scroll to position [0, 0]
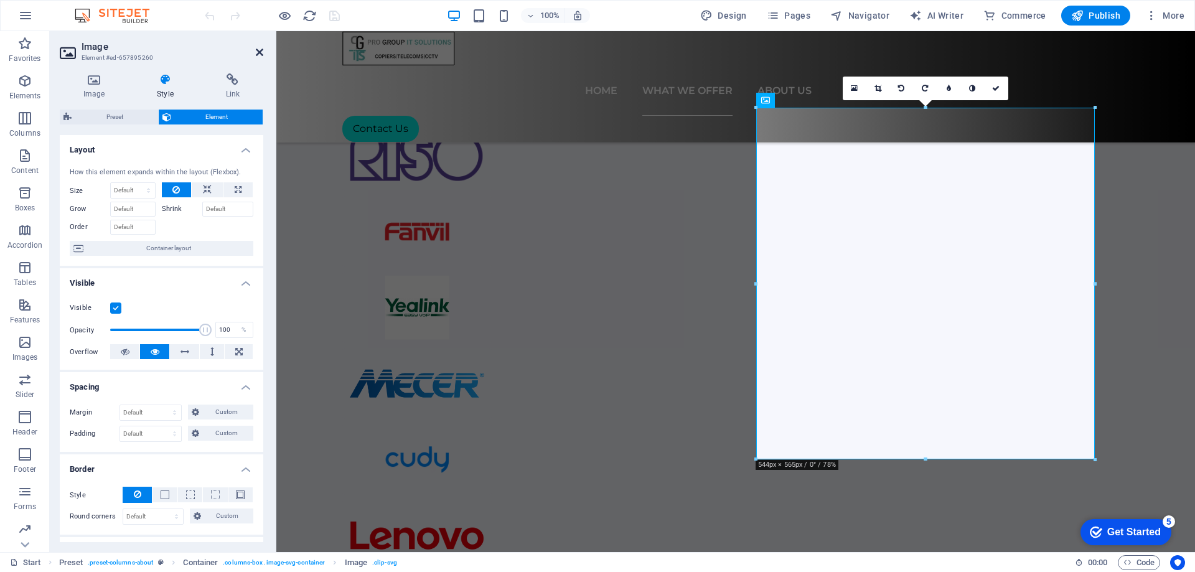
click at [261, 50] on icon at bounding box center [259, 52] width 7 height 10
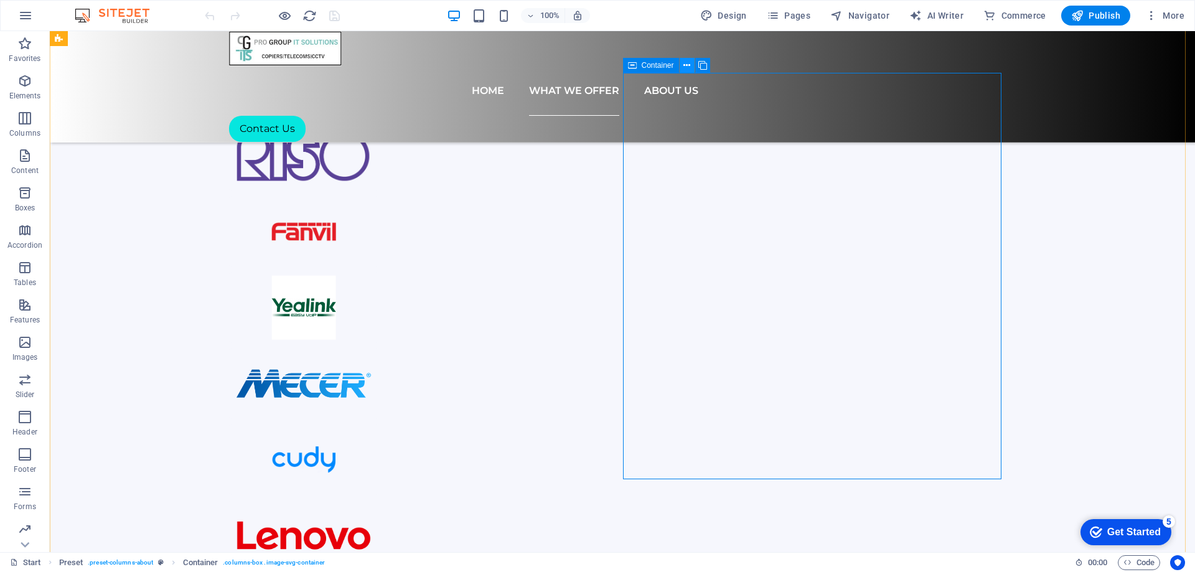
click at [685, 67] on icon at bounding box center [686, 65] width 7 height 13
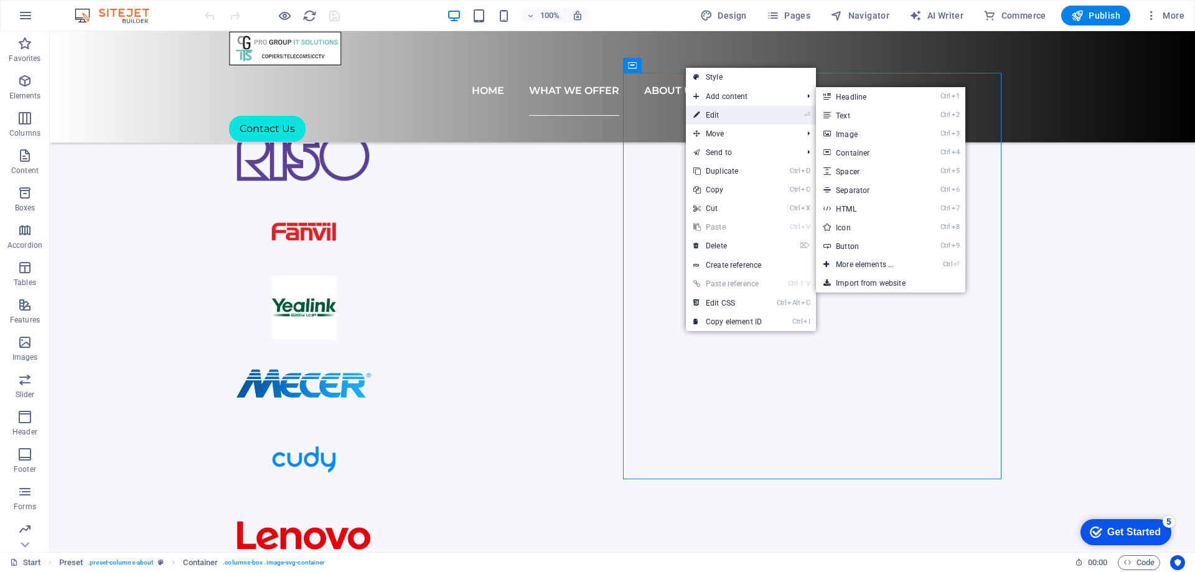
drag, startPoint x: 714, startPoint y: 110, endPoint x: 383, endPoint y: 77, distance: 332.7
click at [714, 110] on link "⏎ Edit" at bounding box center [727, 115] width 83 height 19
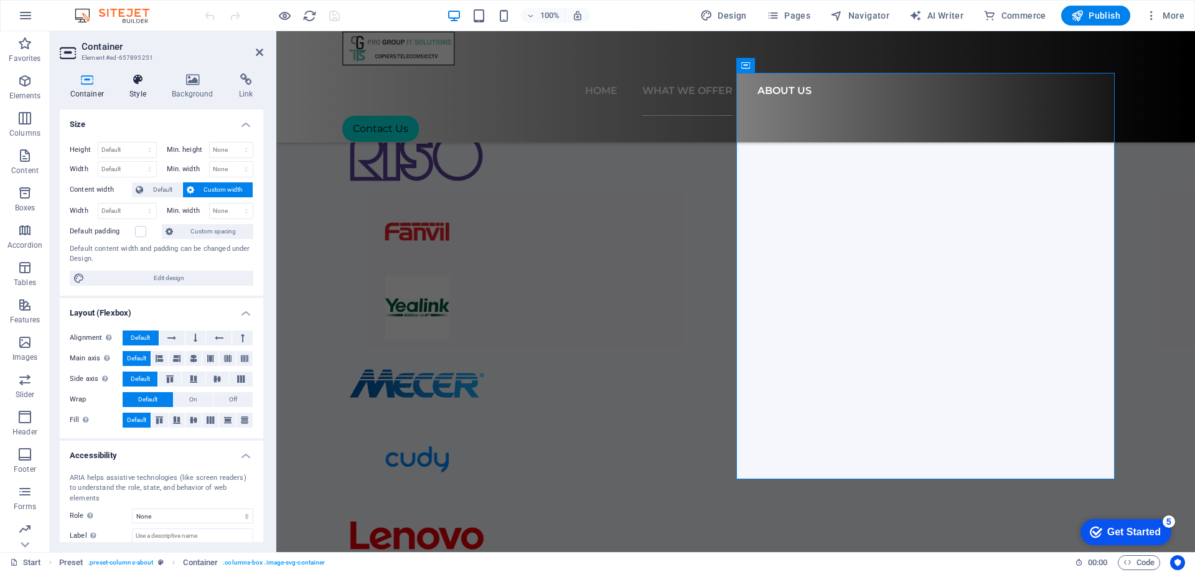
click at [141, 83] on icon at bounding box center [137, 79] width 37 height 12
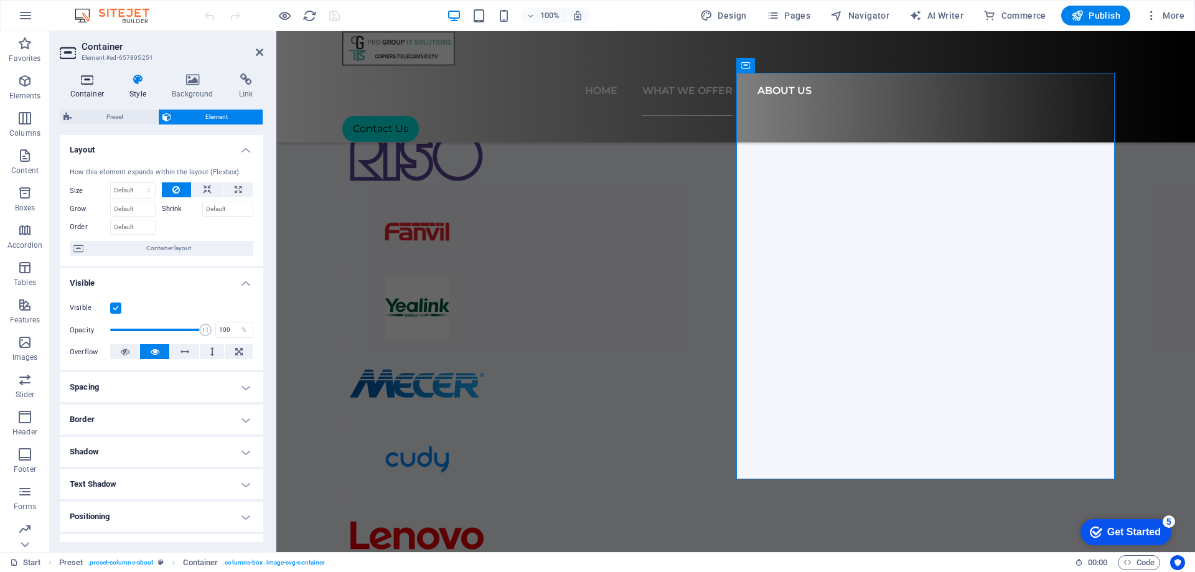
click at [96, 84] on icon at bounding box center [87, 79] width 55 height 12
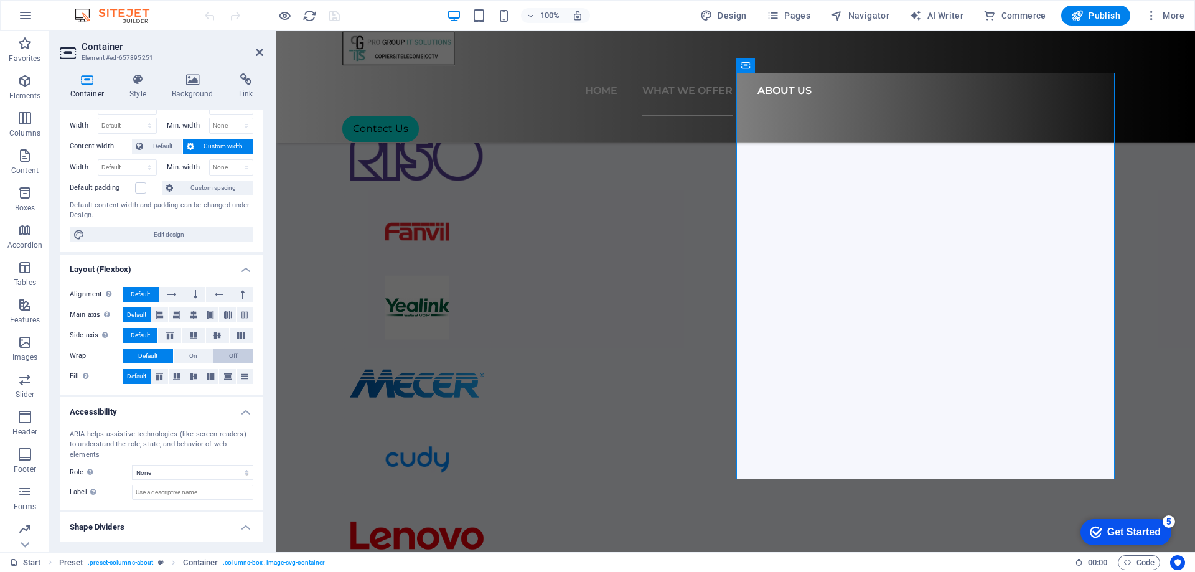
scroll to position [61, 0]
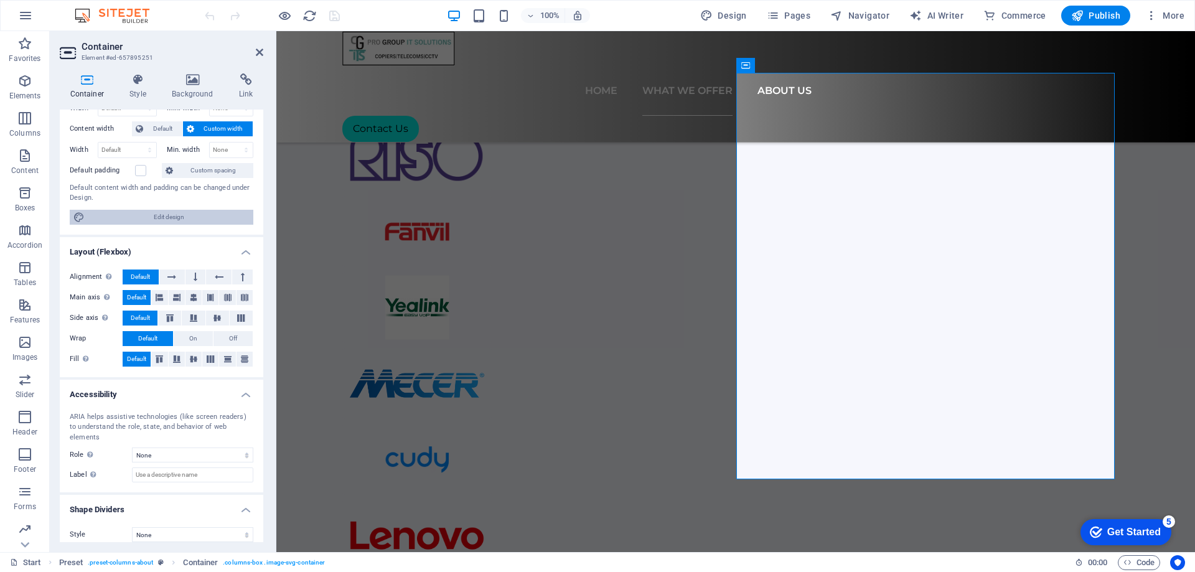
click at [188, 217] on span "Edit design" at bounding box center [168, 217] width 161 height 15
select select "rem"
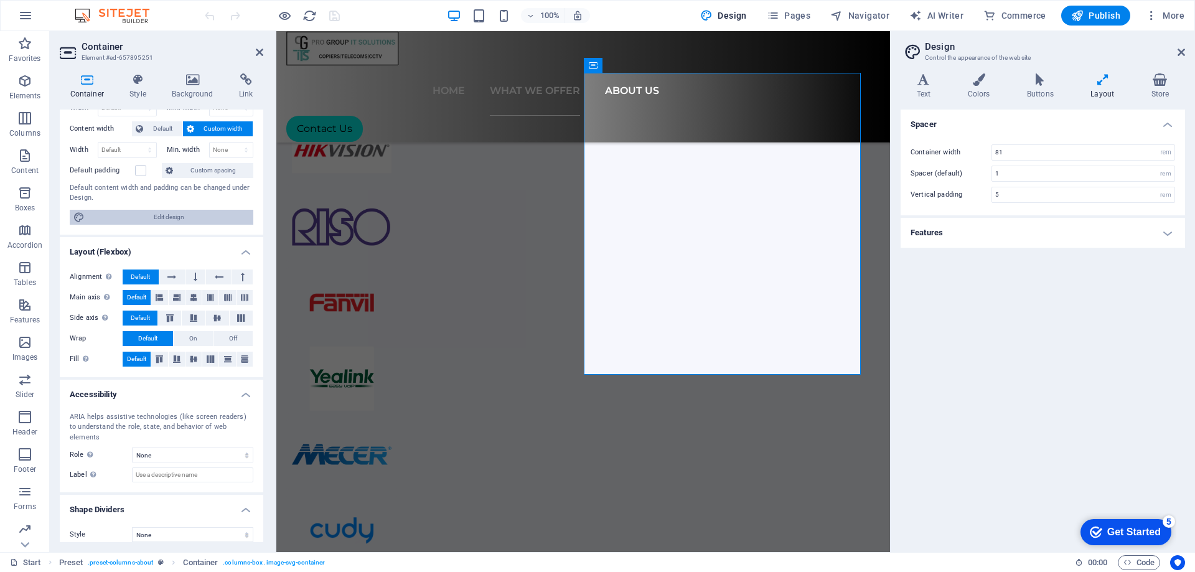
scroll to position [880, 0]
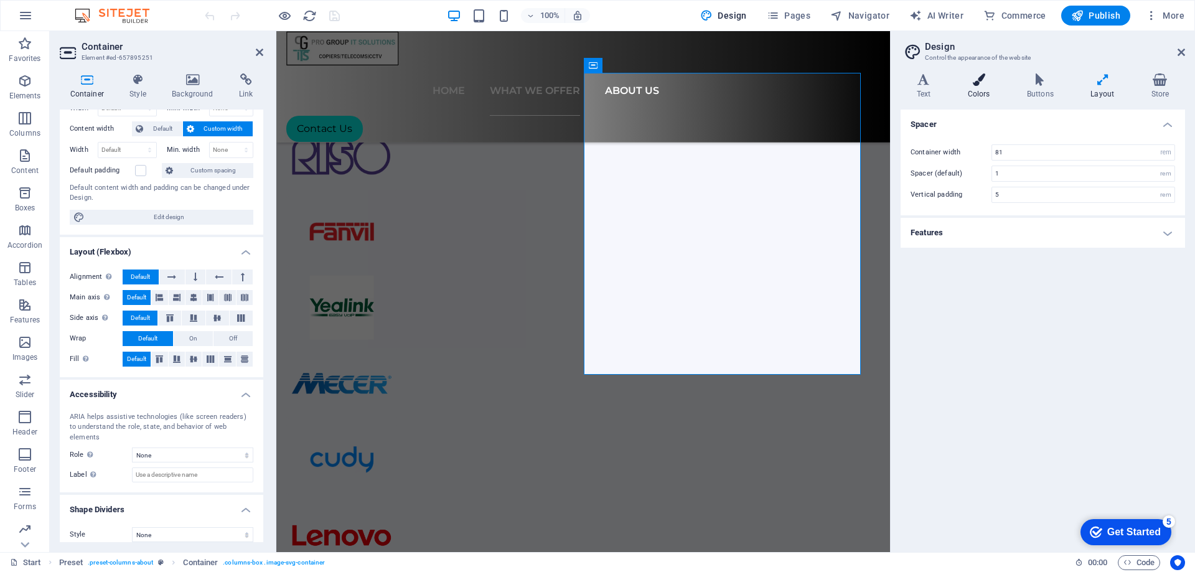
click at [991, 88] on h4 "Colors" at bounding box center [981, 86] width 59 height 26
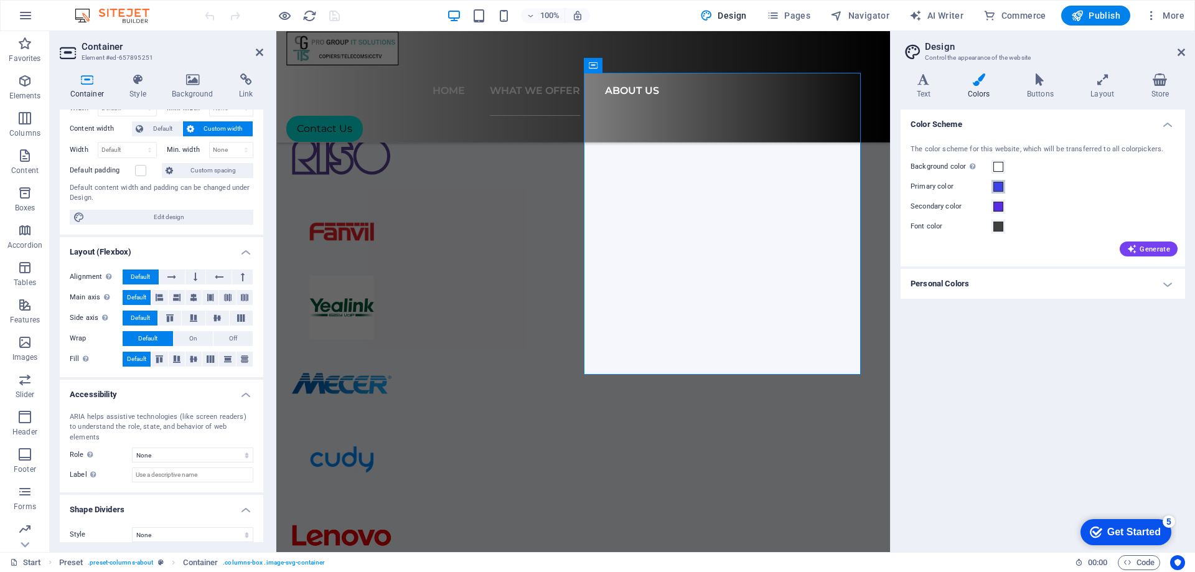
click at [998, 188] on span at bounding box center [998, 187] width 10 height 10
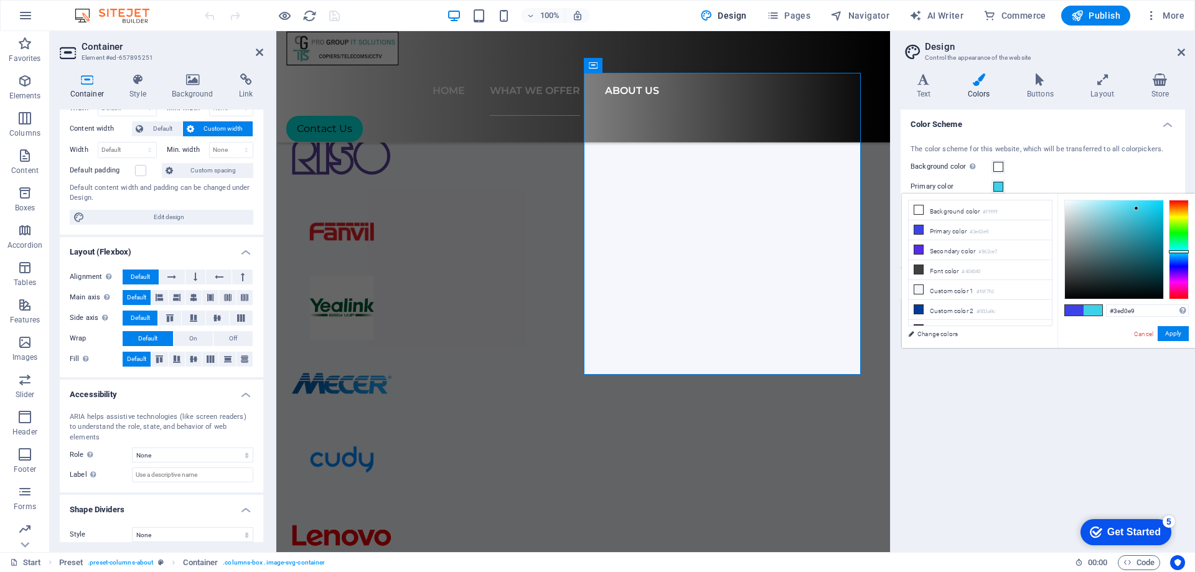
type input "#3ed6e9"
drag, startPoint x: 1182, startPoint y: 264, endPoint x: 1179, endPoint y: 251, distance: 13.4
click at [1179, 251] on div at bounding box center [1179, 251] width 20 height 3
click at [1169, 337] on button "Apply" at bounding box center [1173, 333] width 31 height 15
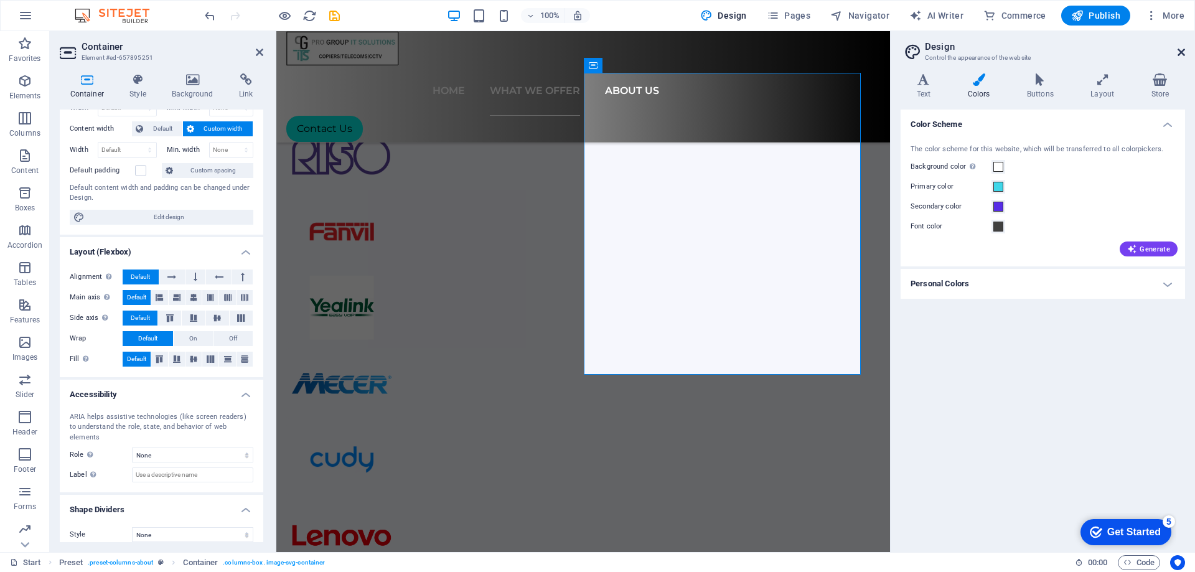
drag, startPoint x: 1184, startPoint y: 54, endPoint x: 907, endPoint y: 22, distance: 278.7
click at [1184, 54] on icon at bounding box center [1180, 52] width 7 height 10
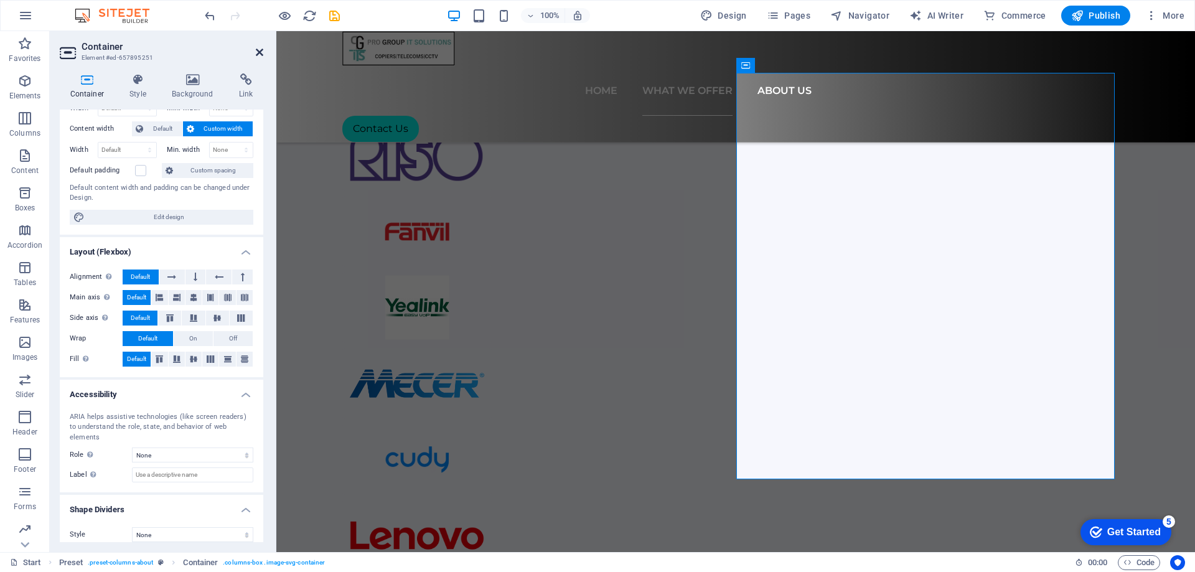
drag, startPoint x: 261, startPoint y: 49, endPoint x: 211, endPoint y: 19, distance: 58.4
click at [261, 49] on icon at bounding box center [259, 52] width 7 height 10
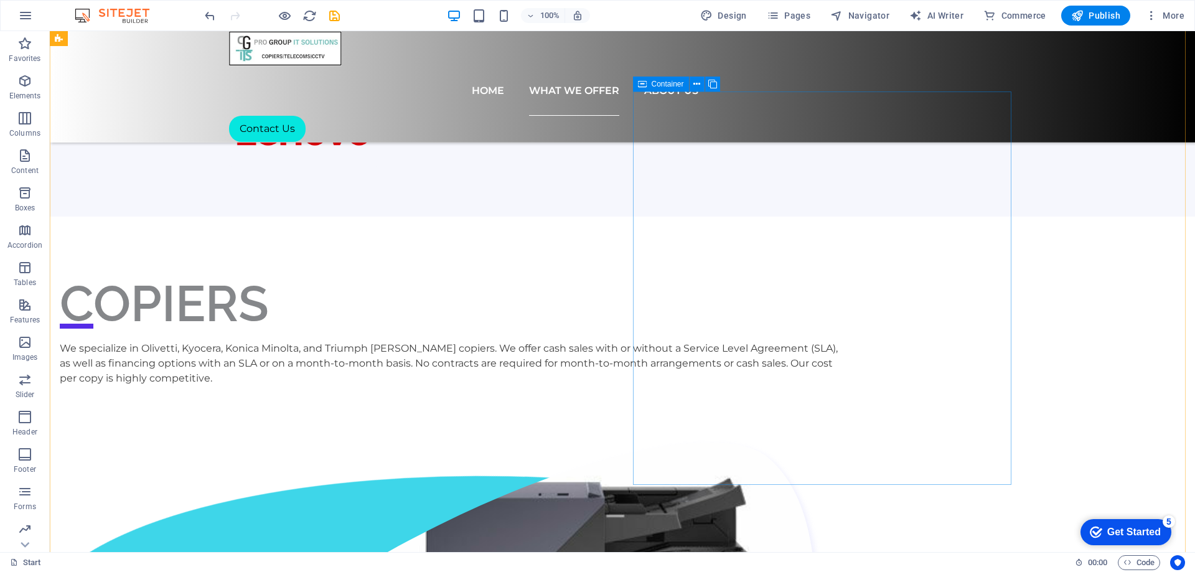
scroll to position [1182, 0]
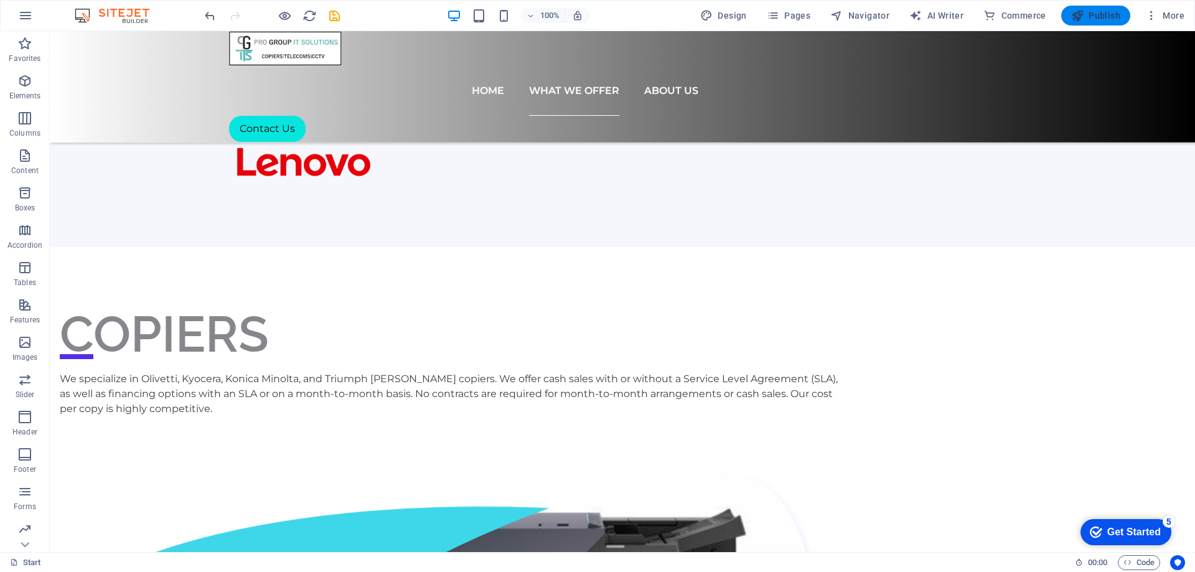
click at [1088, 16] on span "Publish" at bounding box center [1095, 15] width 49 height 12
